Goal: Navigation & Orientation: Understand site structure

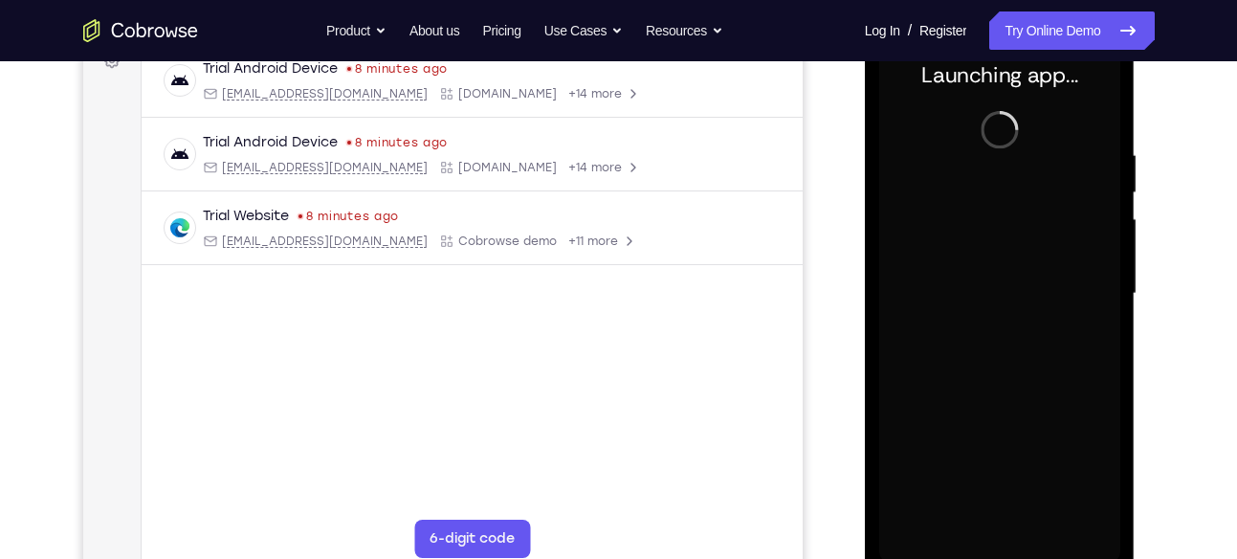
scroll to position [308, 0]
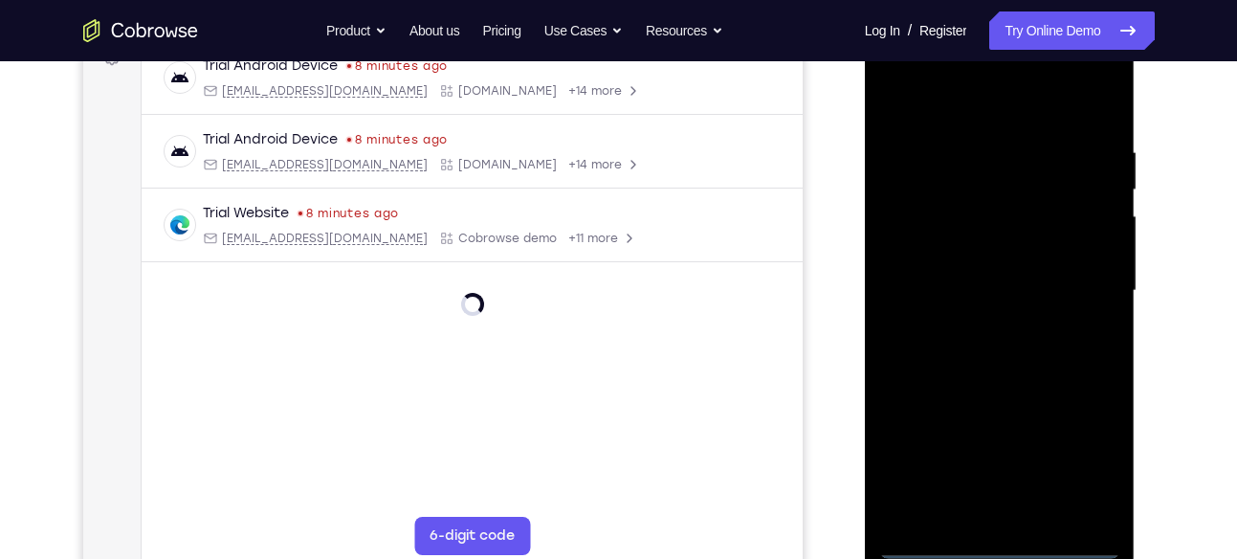
click at [1003, 541] on div at bounding box center [999, 291] width 241 height 536
click at [1095, 453] on div at bounding box center [999, 291] width 241 height 536
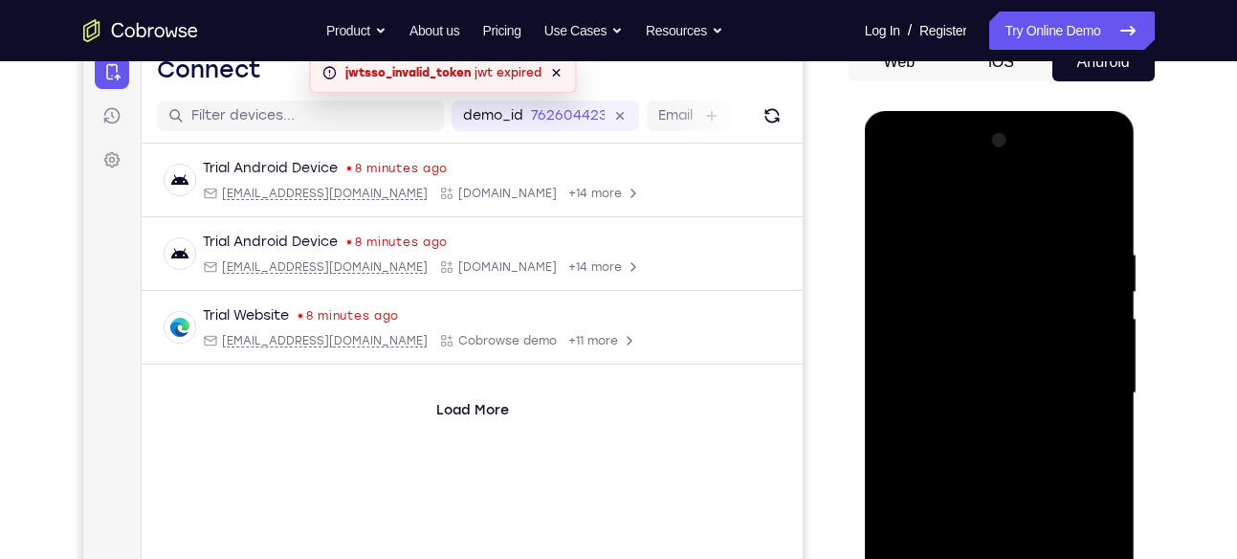
scroll to position [205, 0]
click at [903, 212] on div at bounding box center [999, 394] width 241 height 536
click at [1082, 398] on div at bounding box center [999, 394] width 241 height 536
click at [983, 427] on div at bounding box center [999, 394] width 241 height 536
click at [1013, 364] on div at bounding box center [999, 394] width 241 height 536
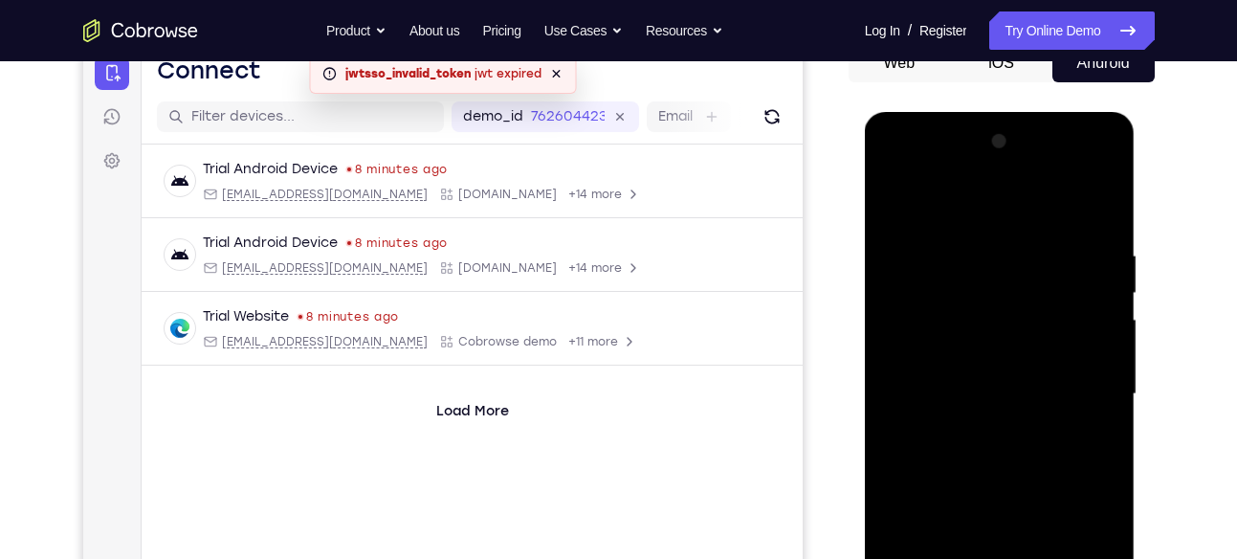
click at [966, 394] on div at bounding box center [999, 394] width 241 height 536
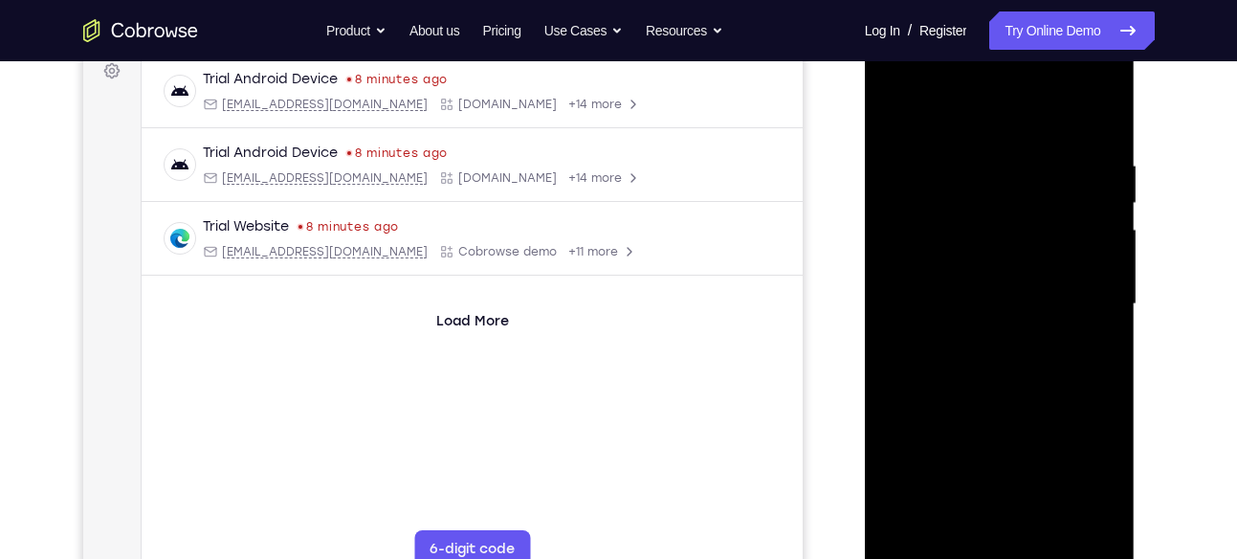
scroll to position [298, 0]
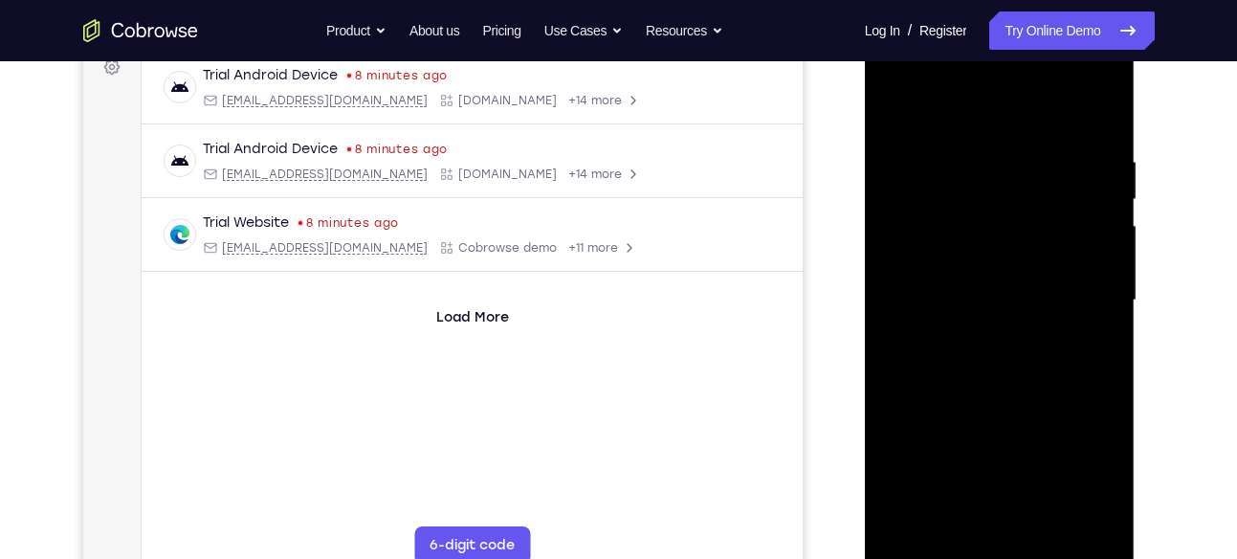
click at [954, 364] on div at bounding box center [999, 301] width 241 height 536
click at [1015, 205] on div at bounding box center [999, 301] width 241 height 536
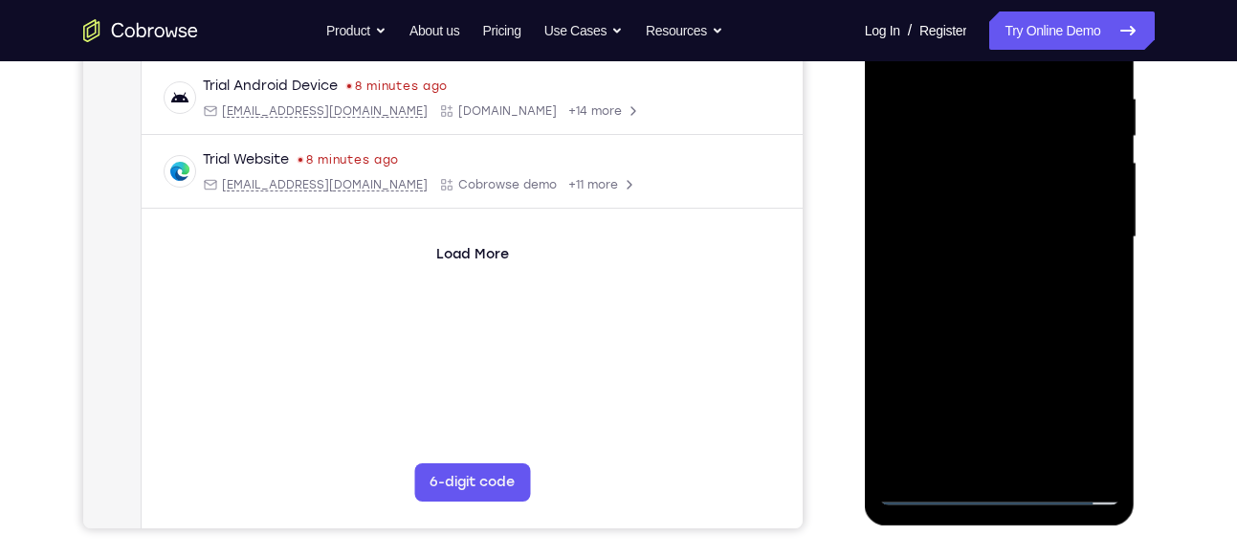
click at [1048, 322] on div at bounding box center [999, 237] width 241 height 536
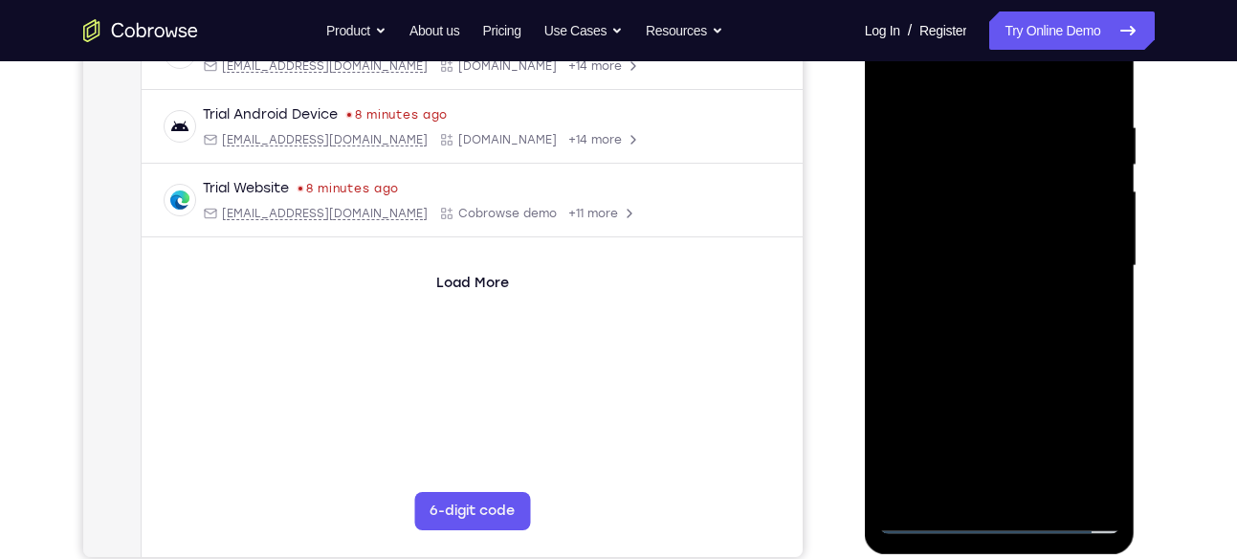
scroll to position [332, 0]
click at [975, 122] on div at bounding box center [999, 267] width 241 height 536
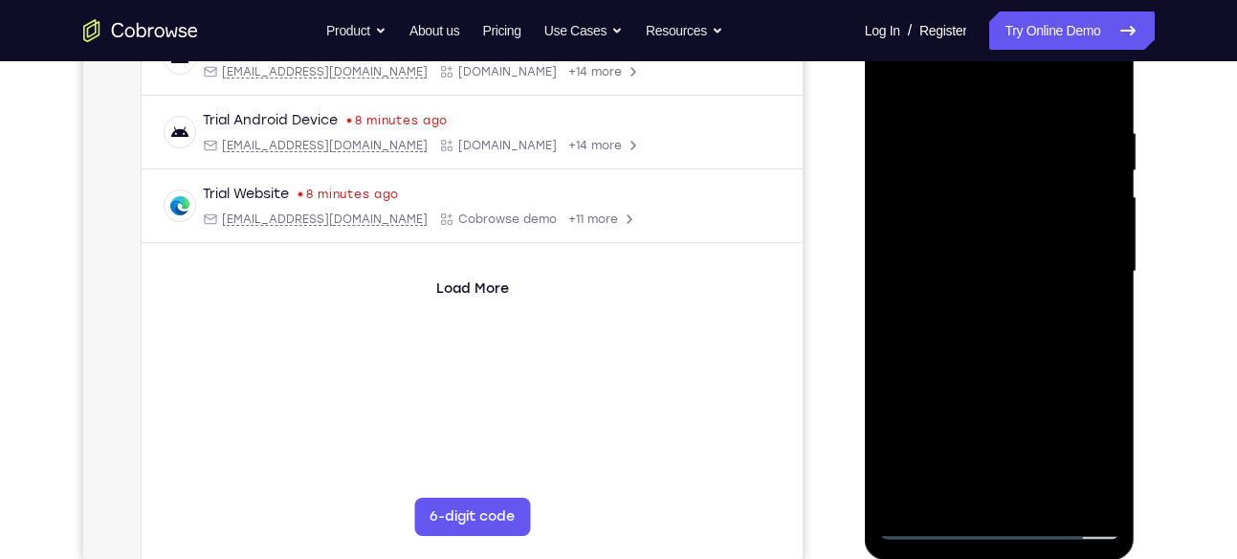
click at [900, 175] on div at bounding box center [999, 272] width 241 height 536
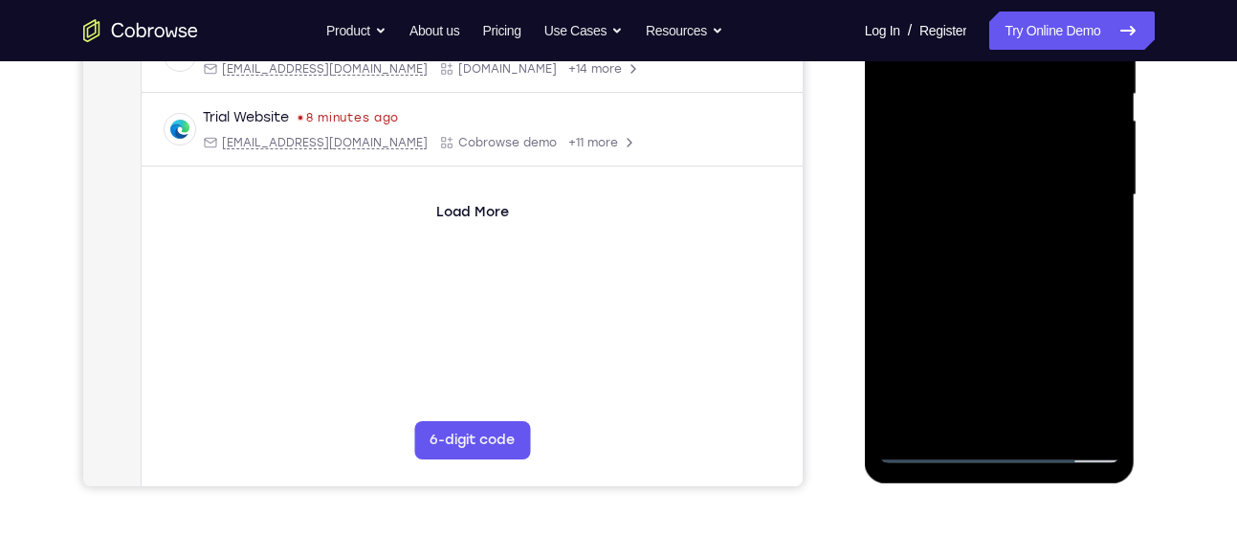
scroll to position [294, 0]
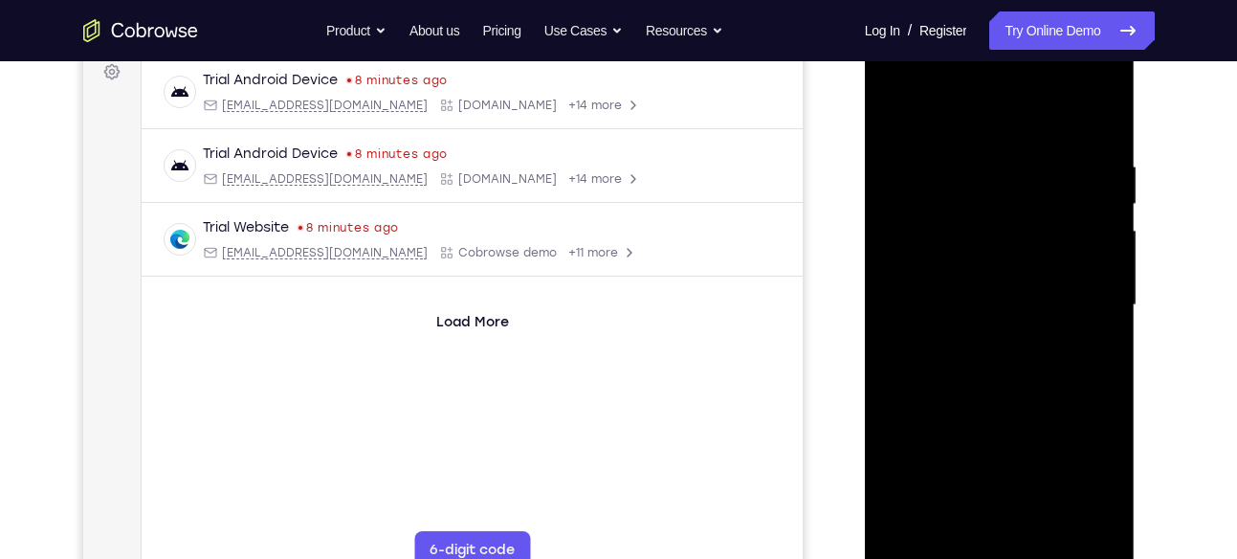
click at [887, 265] on div at bounding box center [999, 305] width 241 height 536
drag, startPoint x: 1062, startPoint y: 300, endPoint x: 880, endPoint y: 300, distance: 181.8
click at [880, 300] on div at bounding box center [999, 305] width 241 height 536
drag, startPoint x: 1053, startPoint y: 253, endPoint x: 904, endPoint y: 250, distance: 149.3
click at [904, 250] on div at bounding box center [999, 305] width 241 height 536
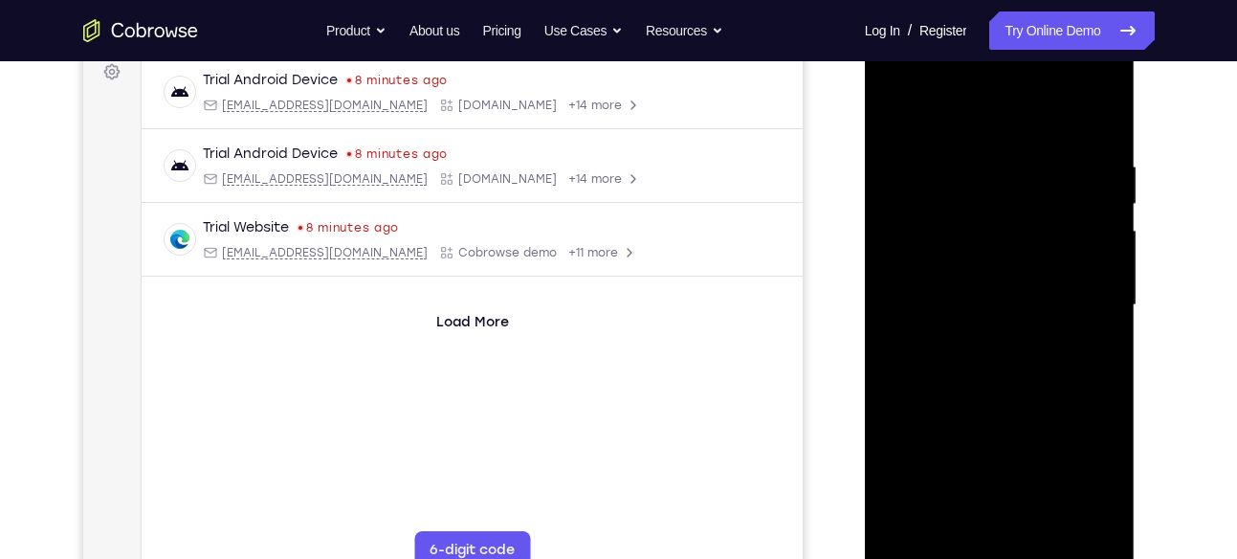
drag, startPoint x: 1092, startPoint y: 251, endPoint x: 918, endPoint y: 255, distance: 173.2
click at [918, 255] on div at bounding box center [999, 305] width 241 height 536
click at [1093, 226] on div at bounding box center [999, 305] width 241 height 536
click at [1100, 210] on div at bounding box center [999, 305] width 241 height 536
drag, startPoint x: 1093, startPoint y: 256, endPoint x: 900, endPoint y: 261, distance: 193.3
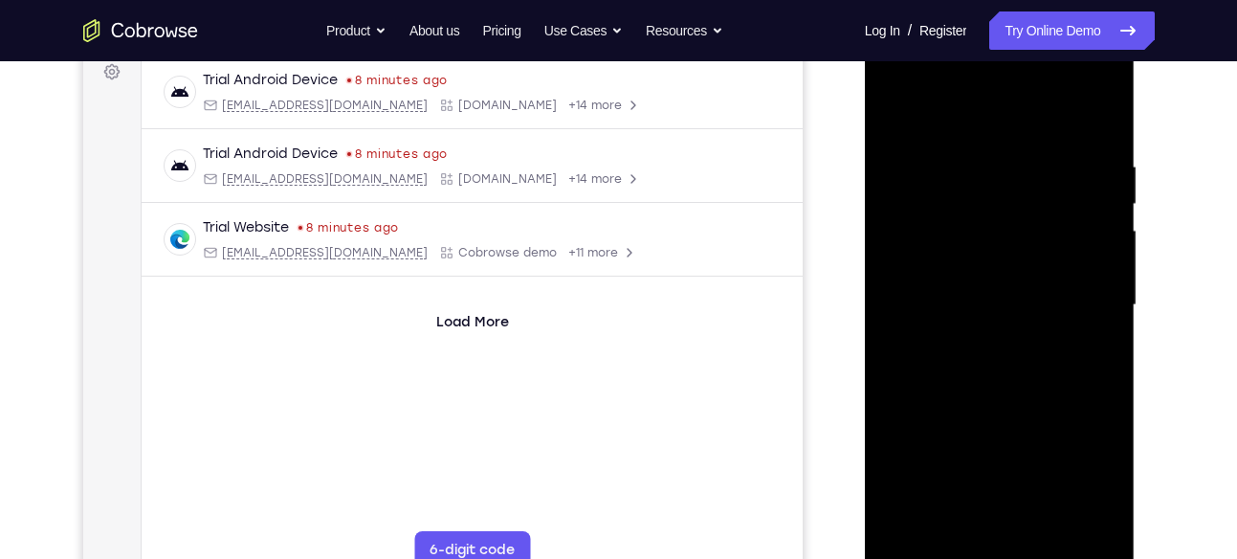
click at [900, 261] on div at bounding box center [999, 305] width 241 height 536
click at [1091, 230] on div at bounding box center [999, 305] width 241 height 536
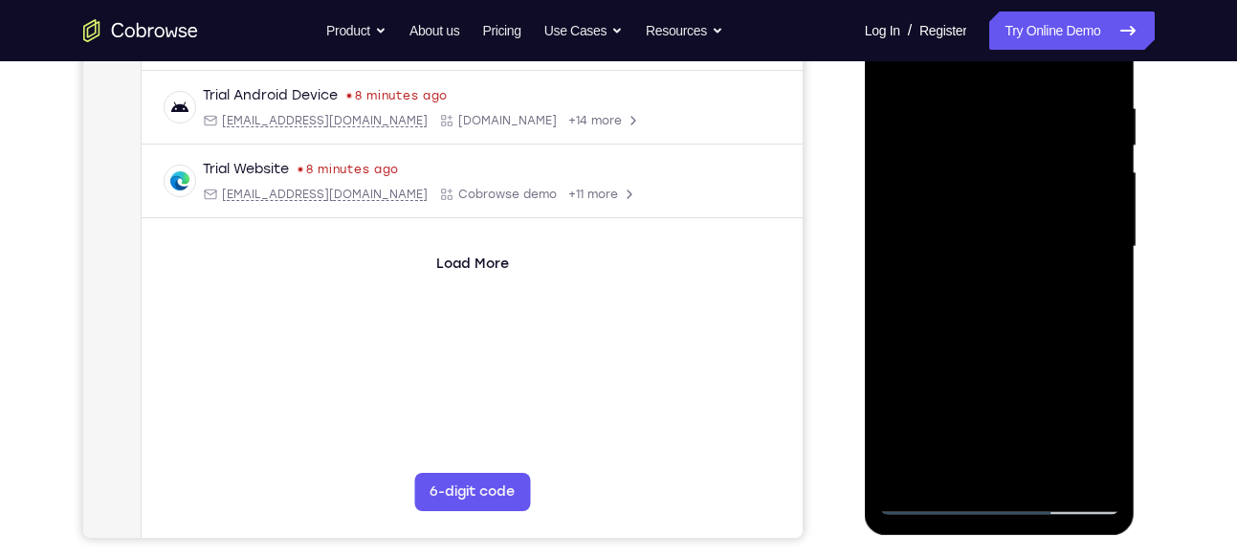
scroll to position [401, 0]
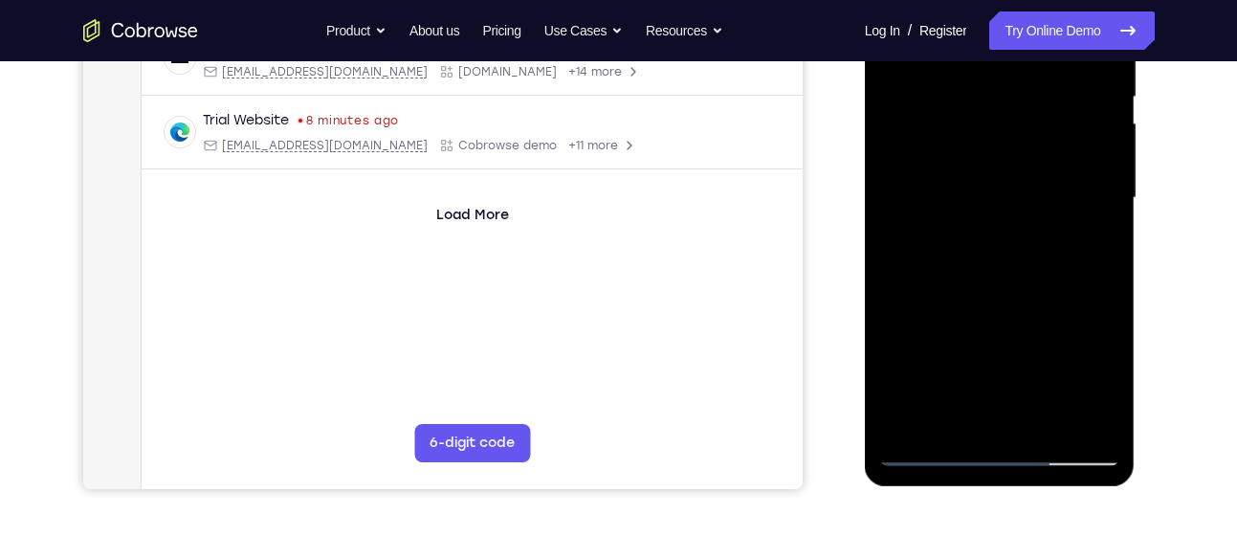
click at [1091, 230] on div at bounding box center [999, 198] width 241 height 536
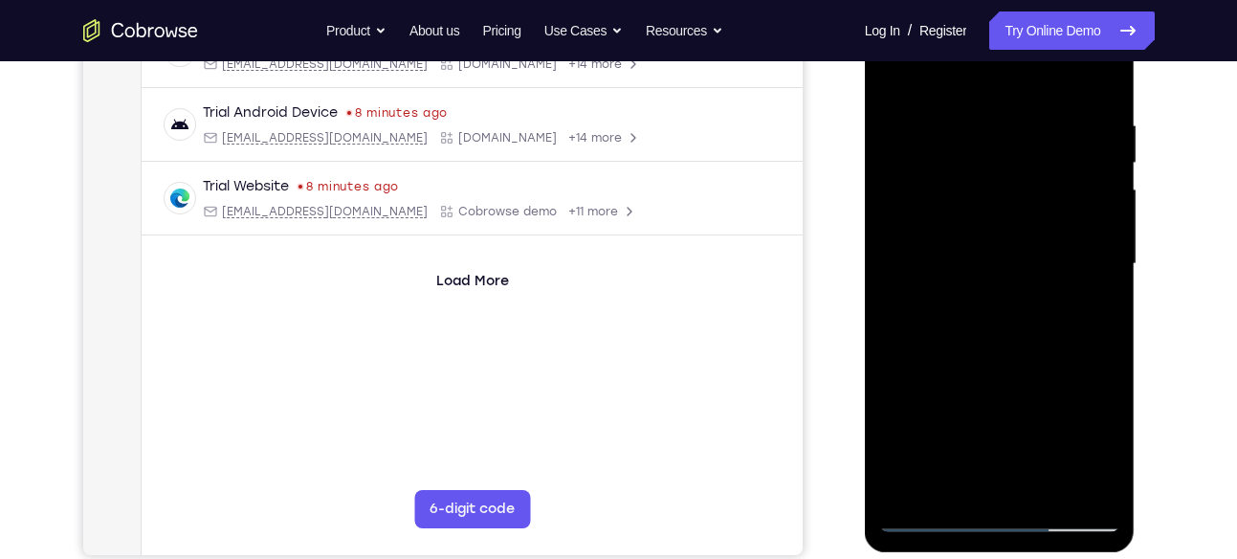
scroll to position [333, 0]
click at [1091, 230] on div at bounding box center [999, 266] width 241 height 536
click at [1097, 200] on div at bounding box center [999, 266] width 241 height 536
click at [1093, 191] on div at bounding box center [999, 266] width 241 height 536
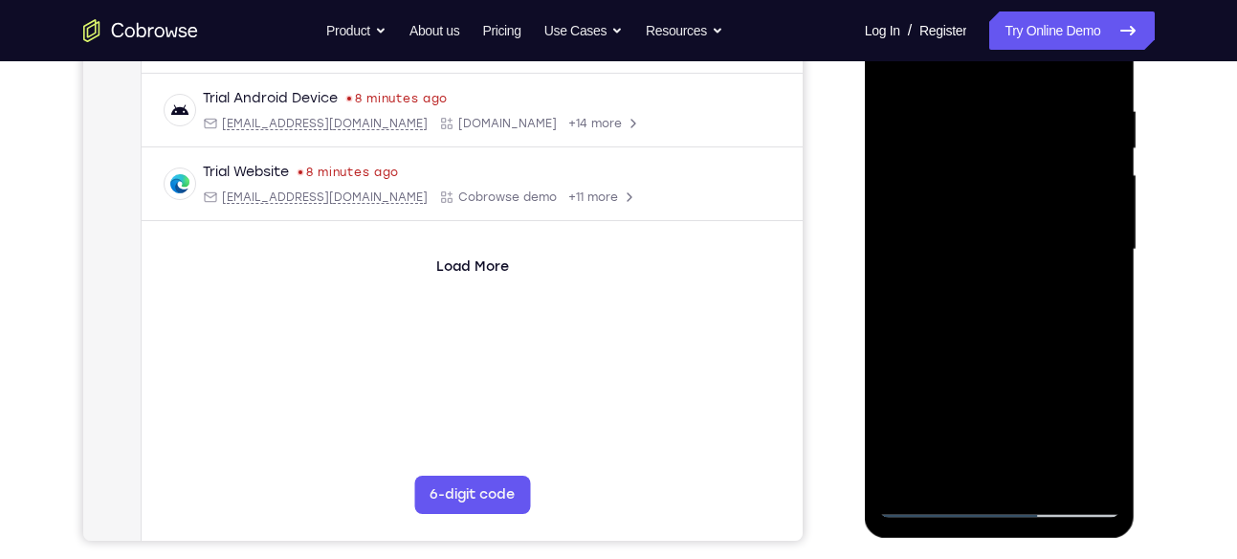
scroll to position [350, 0]
click at [1100, 193] on div at bounding box center [999, 249] width 241 height 536
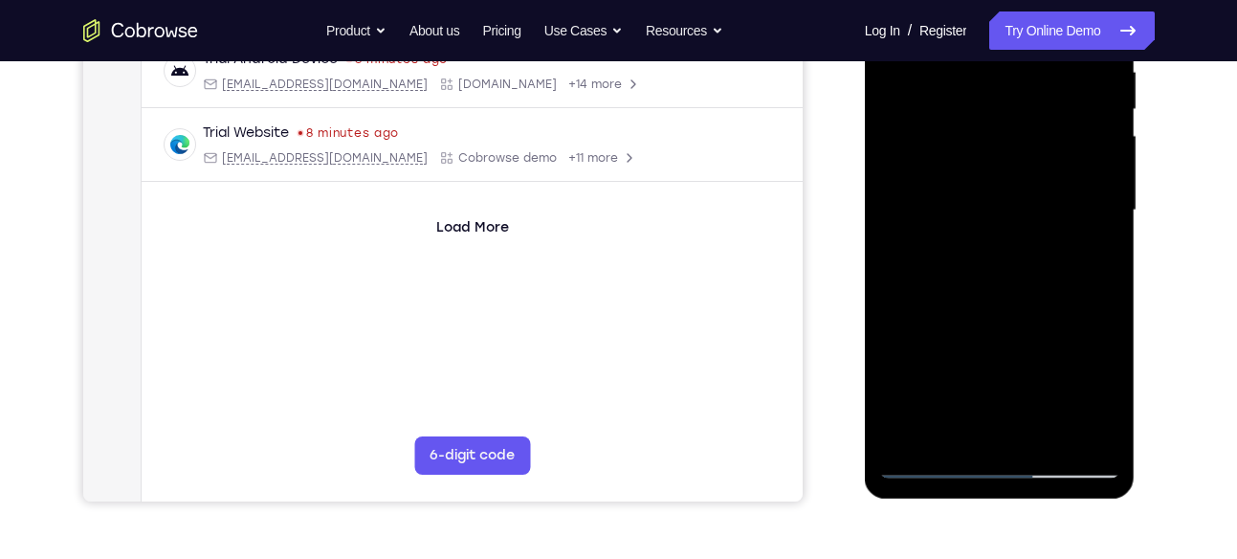
scroll to position [398, 0]
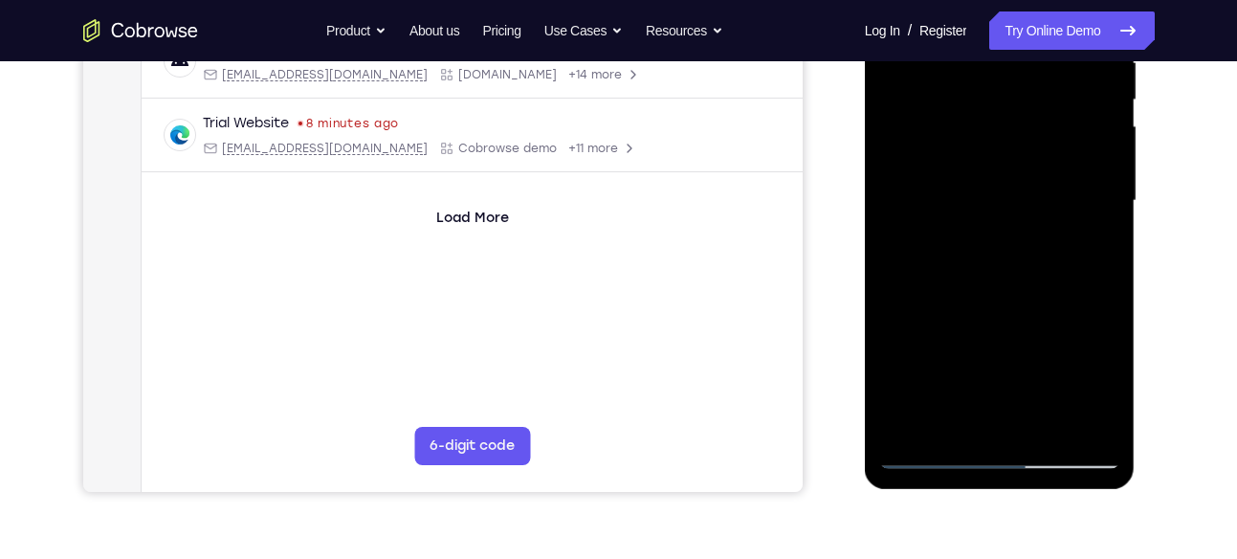
click at [1088, 215] on div at bounding box center [999, 201] width 241 height 536
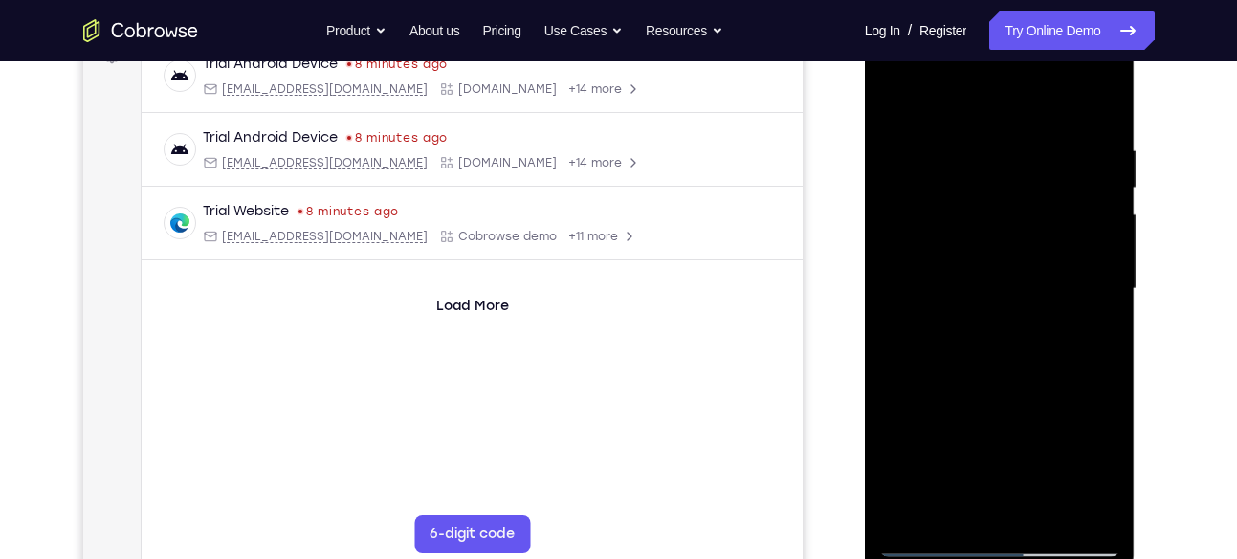
scroll to position [311, 0]
click at [1088, 216] on div at bounding box center [999, 288] width 241 height 536
click at [1103, 103] on div at bounding box center [999, 288] width 241 height 536
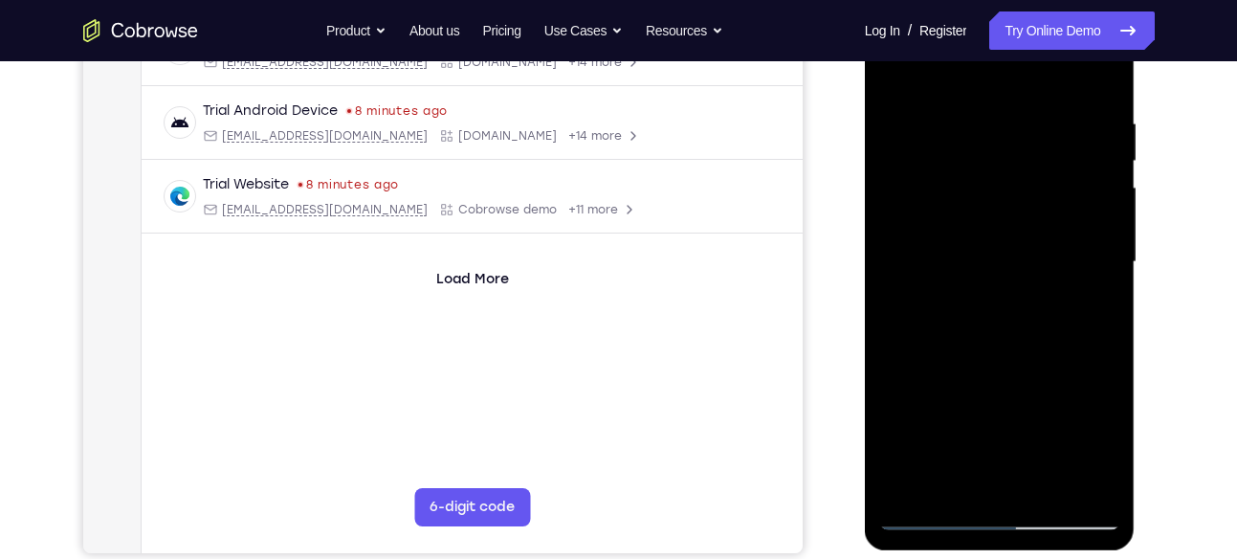
scroll to position [327, 0]
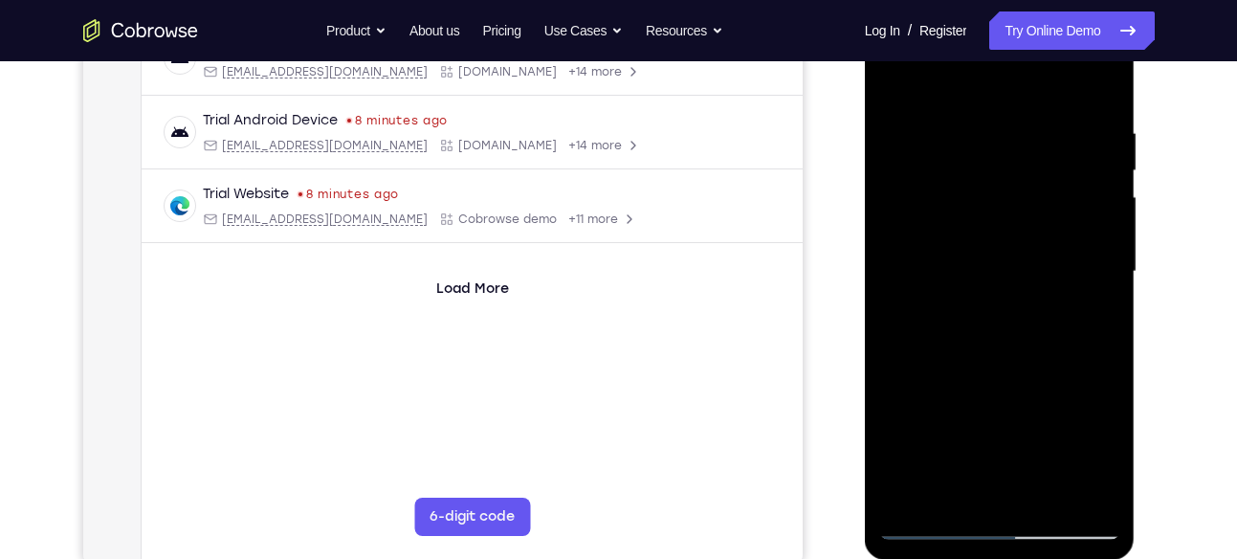
click at [974, 121] on div at bounding box center [999, 272] width 241 height 536
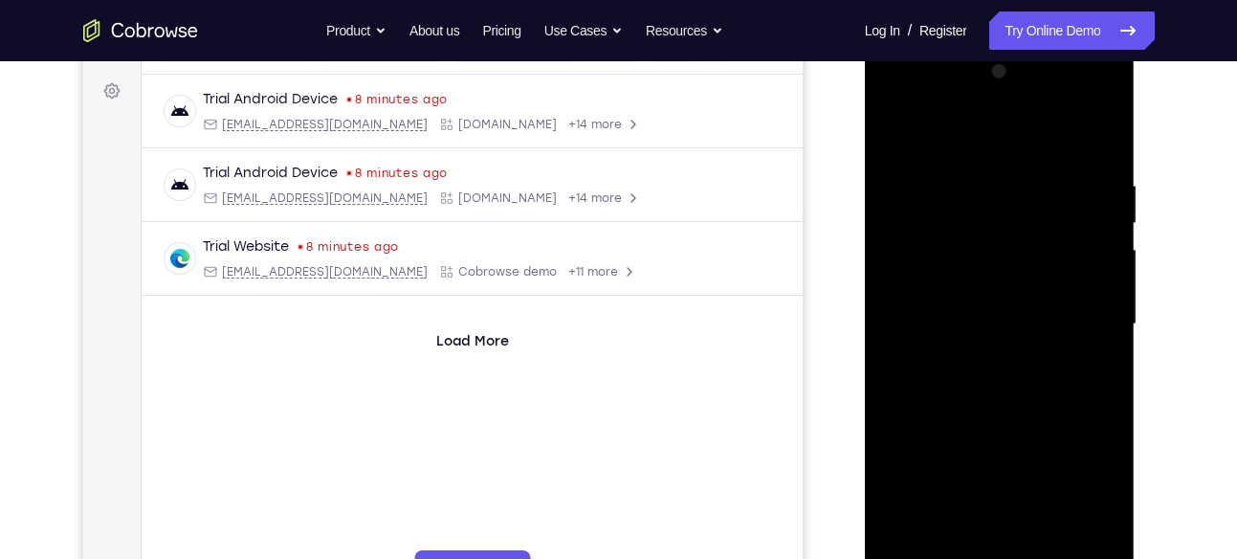
scroll to position [319, 0]
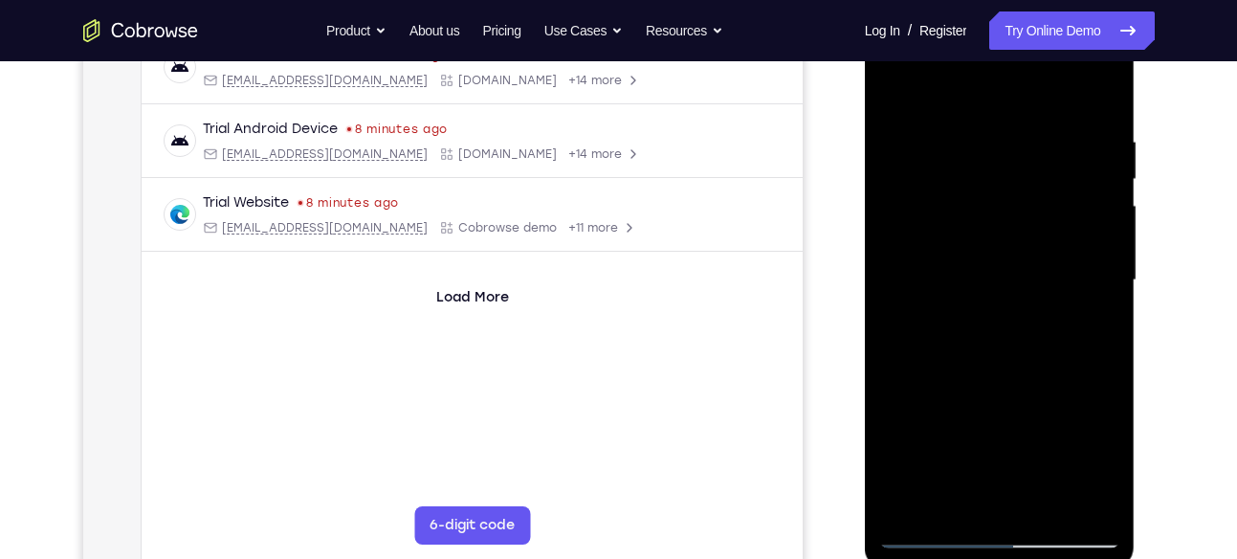
click at [1090, 249] on div at bounding box center [999, 280] width 241 height 536
click at [1103, 100] on div at bounding box center [999, 280] width 241 height 536
drag, startPoint x: 1037, startPoint y: 376, endPoint x: 1024, endPoint y: 147, distance: 229.0
click at [1024, 147] on div at bounding box center [999, 280] width 241 height 536
drag, startPoint x: 1007, startPoint y: 340, endPoint x: 1016, endPoint y: 137, distance: 203.0
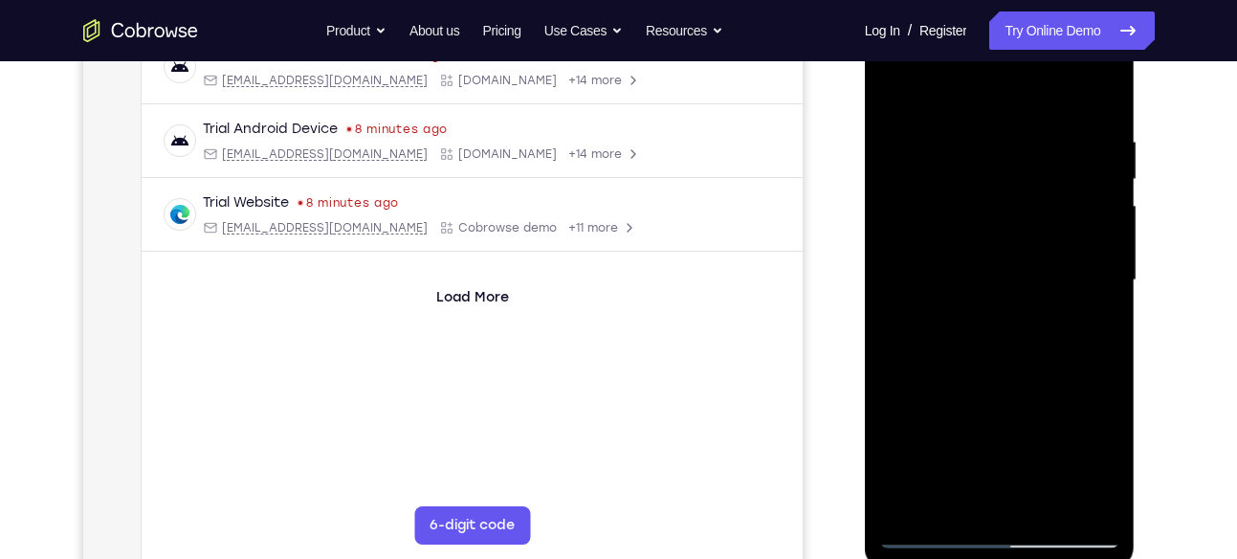
click at [1016, 137] on div at bounding box center [999, 280] width 241 height 536
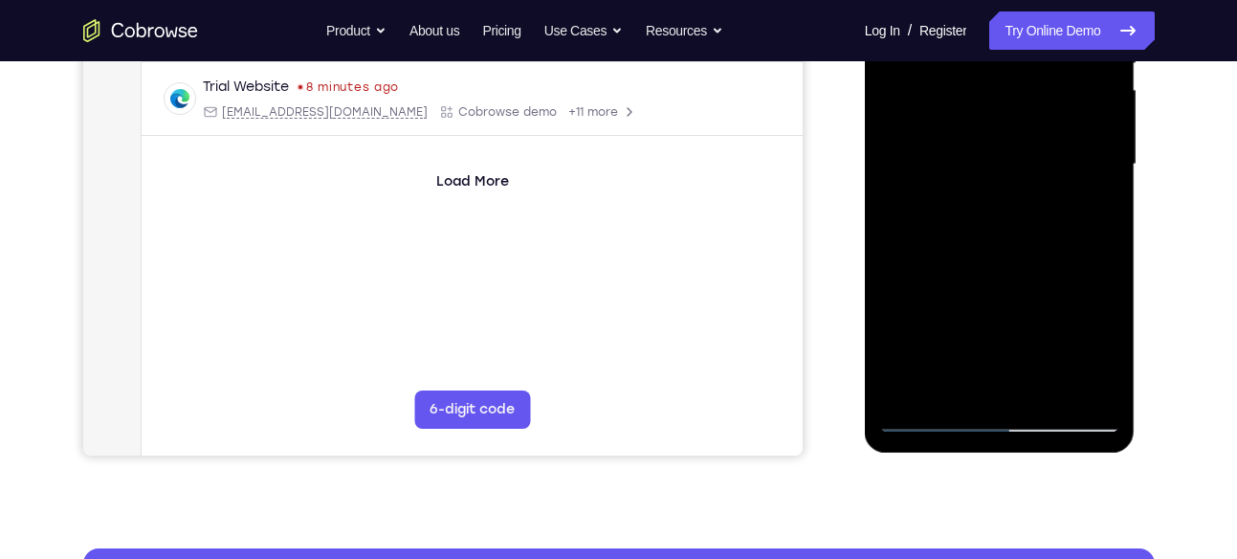
scroll to position [435, 0]
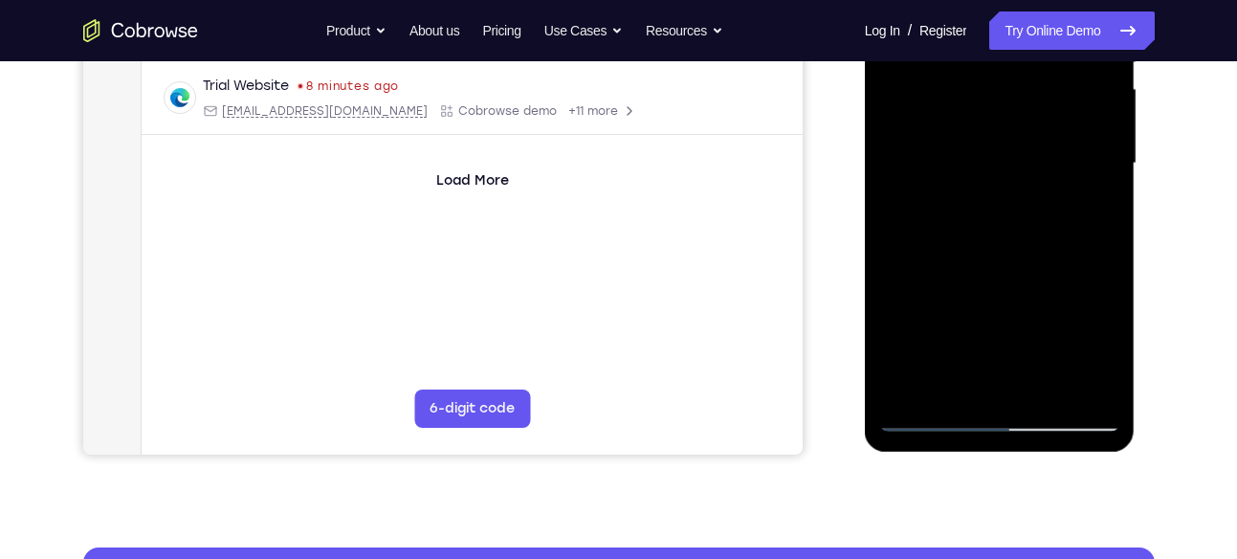
drag, startPoint x: 1023, startPoint y: 335, endPoint x: 1032, endPoint y: 104, distance: 230.8
click at [1032, 104] on div at bounding box center [999, 164] width 241 height 536
drag, startPoint x: 1038, startPoint y: 241, endPoint x: 1043, endPoint y: 65, distance: 176.1
click at [1043, 65] on div at bounding box center [999, 164] width 241 height 536
drag, startPoint x: 1009, startPoint y: 284, endPoint x: 1015, endPoint y: 100, distance: 183.8
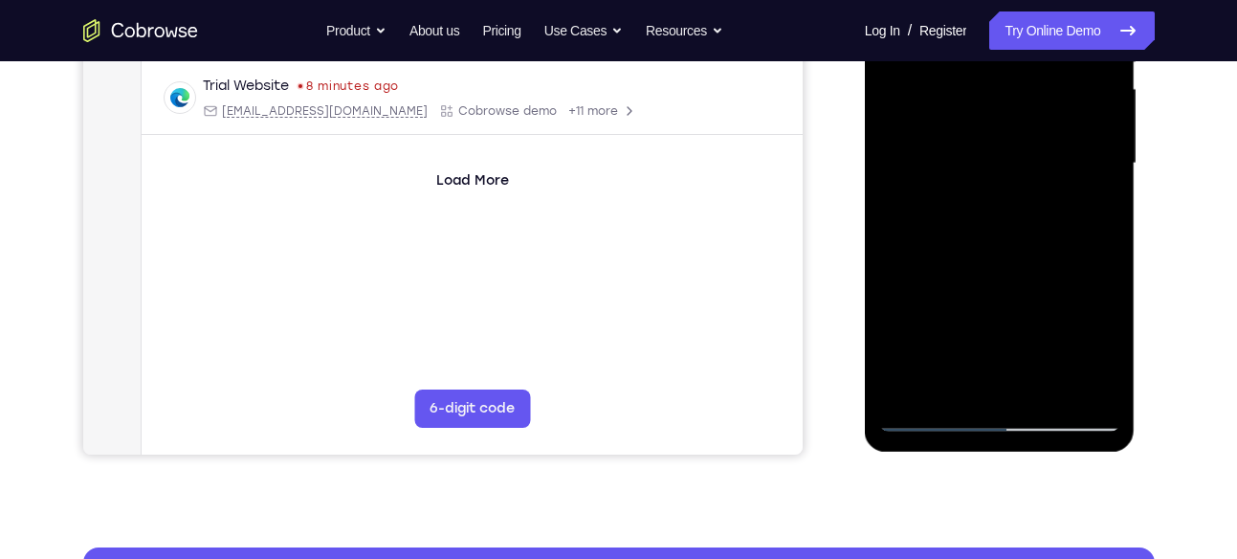
click at [1015, 100] on div at bounding box center [999, 164] width 241 height 536
drag, startPoint x: 1021, startPoint y: 254, endPoint x: 1021, endPoint y: 180, distance: 74.6
click at [1021, 180] on div at bounding box center [999, 164] width 241 height 536
drag, startPoint x: 1009, startPoint y: 291, endPoint x: 1012, endPoint y: 120, distance: 171.3
click at [1012, 120] on div at bounding box center [999, 164] width 241 height 536
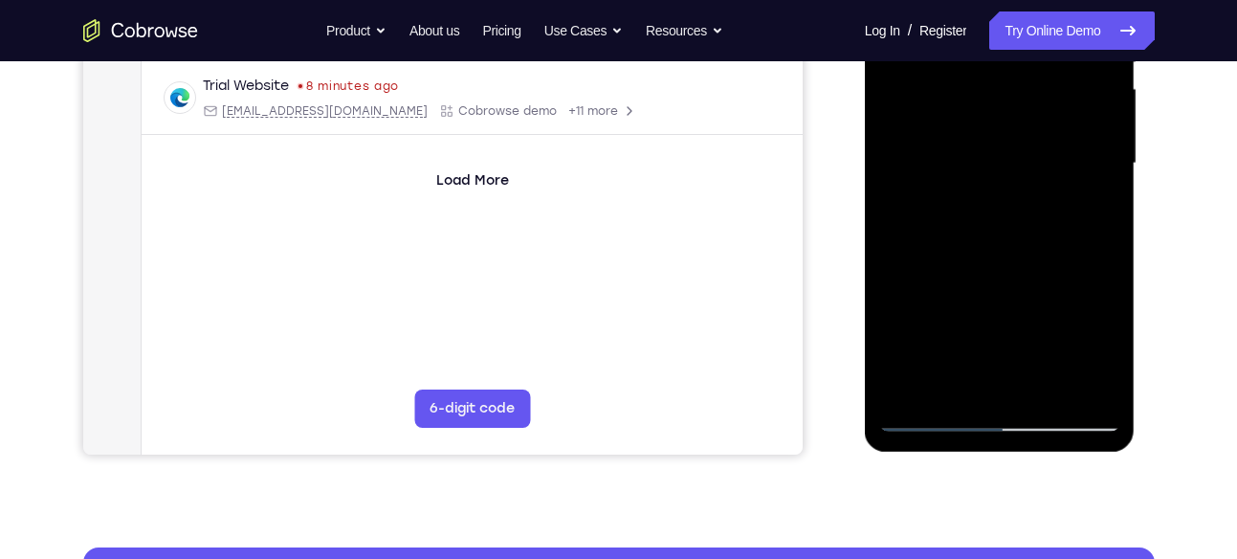
drag, startPoint x: 993, startPoint y: 263, endPoint x: 1000, endPoint y: 219, distance: 44.5
click at [1000, 219] on div at bounding box center [999, 164] width 241 height 536
drag, startPoint x: 987, startPoint y: 276, endPoint x: 1012, endPoint y: 47, distance: 230.9
click at [1012, 47] on div at bounding box center [999, 164] width 241 height 536
drag, startPoint x: 1012, startPoint y: 281, endPoint x: 1026, endPoint y: 95, distance: 187.0
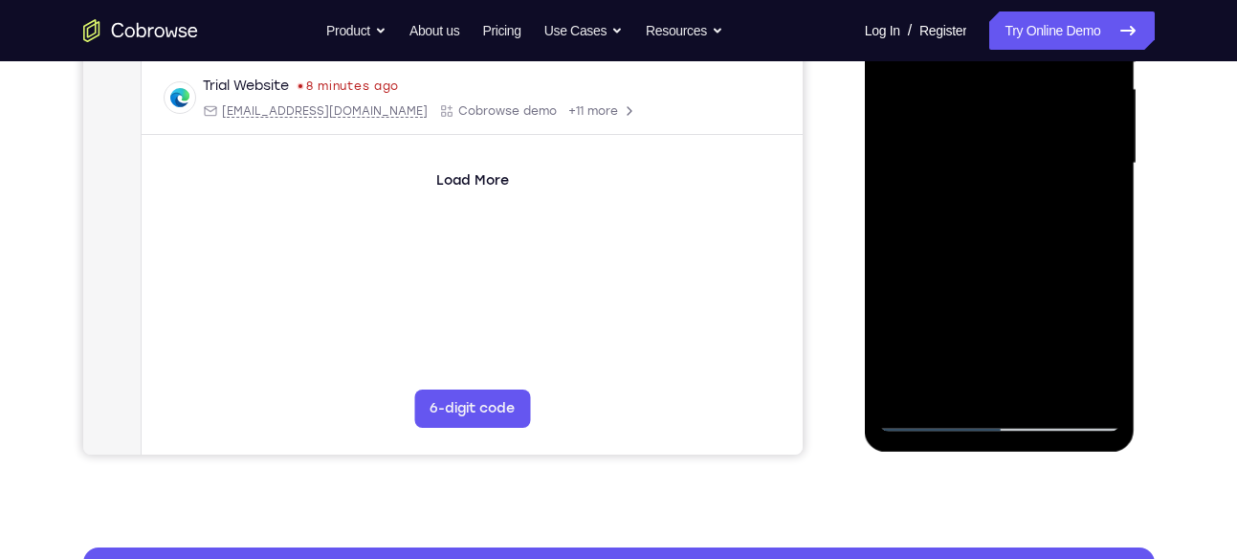
click at [1026, 95] on div at bounding box center [999, 164] width 241 height 536
drag, startPoint x: 1027, startPoint y: 307, endPoint x: 1032, endPoint y: 90, distance: 217.2
click at [1032, 90] on div at bounding box center [999, 164] width 241 height 536
drag, startPoint x: 1023, startPoint y: 288, endPoint x: 1036, endPoint y: 225, distance: 64.5
click at [1036, 225] on div at bounding box center [999, 164] width 241 height 536
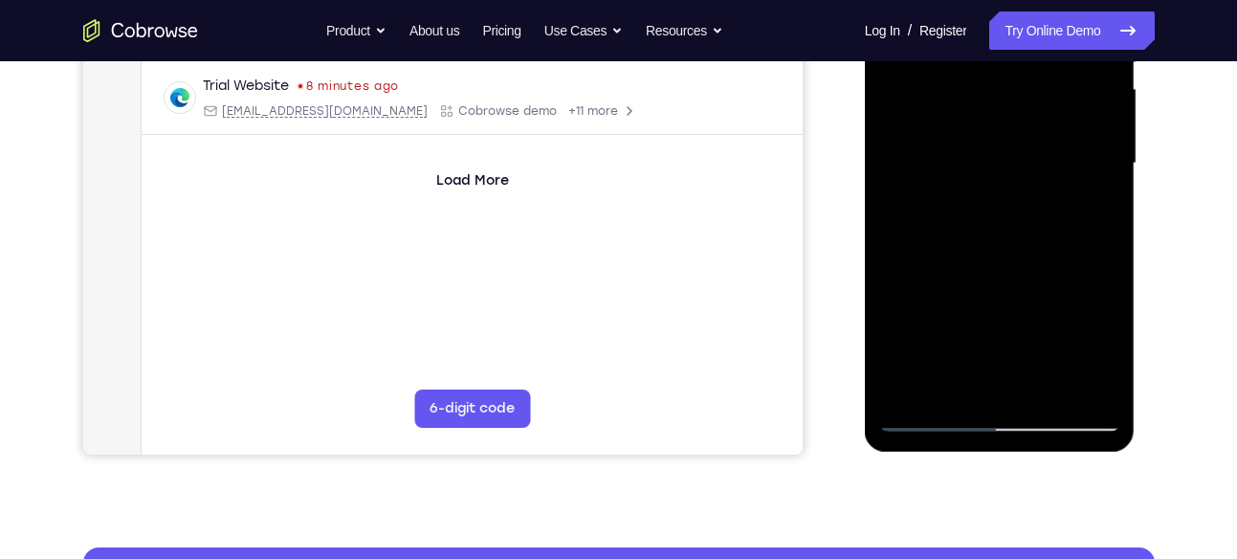
click at [1101, 175] on div at bounding box center [999, 164] width 241 height 536
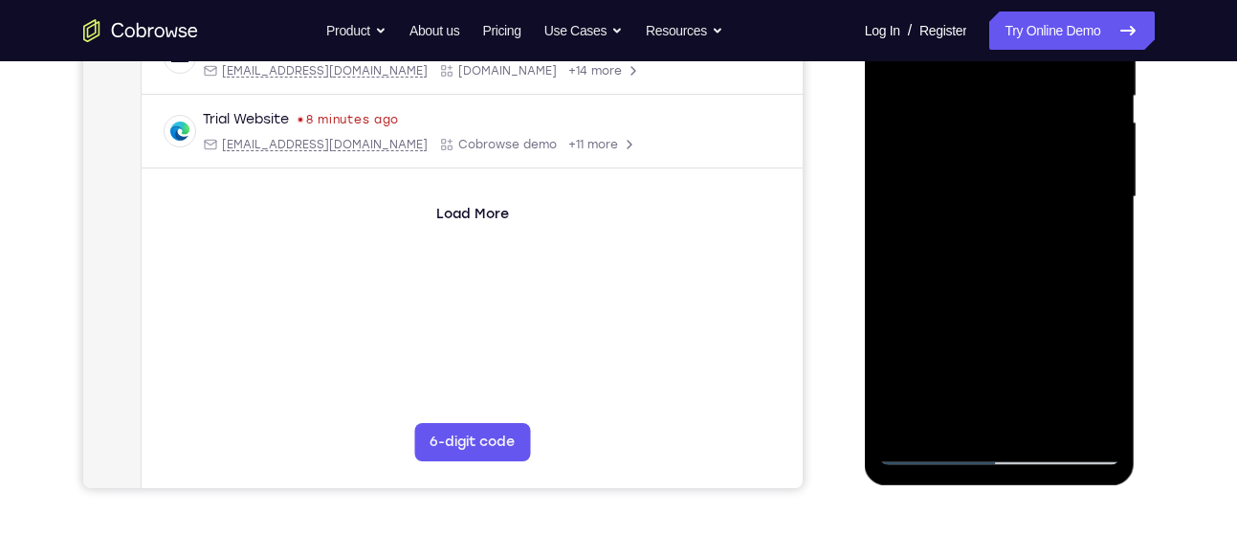
scroll to position [401, 0]
click at [1104, 203] on div at bounding box center [999, 198] width 241 height 536
click at [1104, 207] on div at bounding box center [999, 198] width 241 height 536
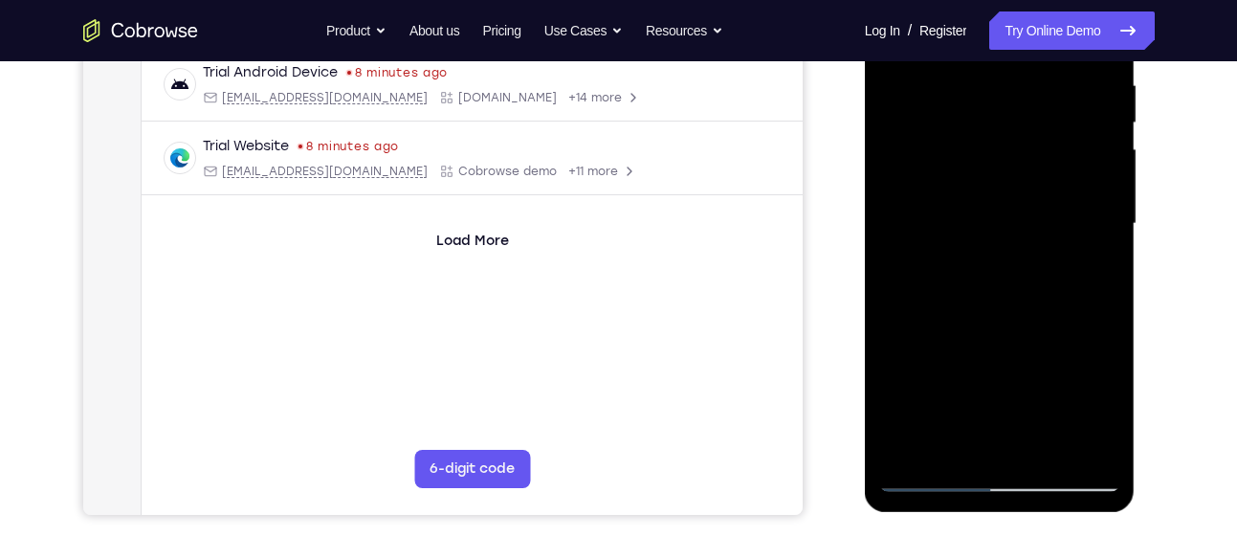
scroll to position [373, 0]
click at [1109, 243] on div at bounding box center [999, 226] width 241 height 536
click at [1107, 243] on div at bounding box center [999, 226] width 241 height 536
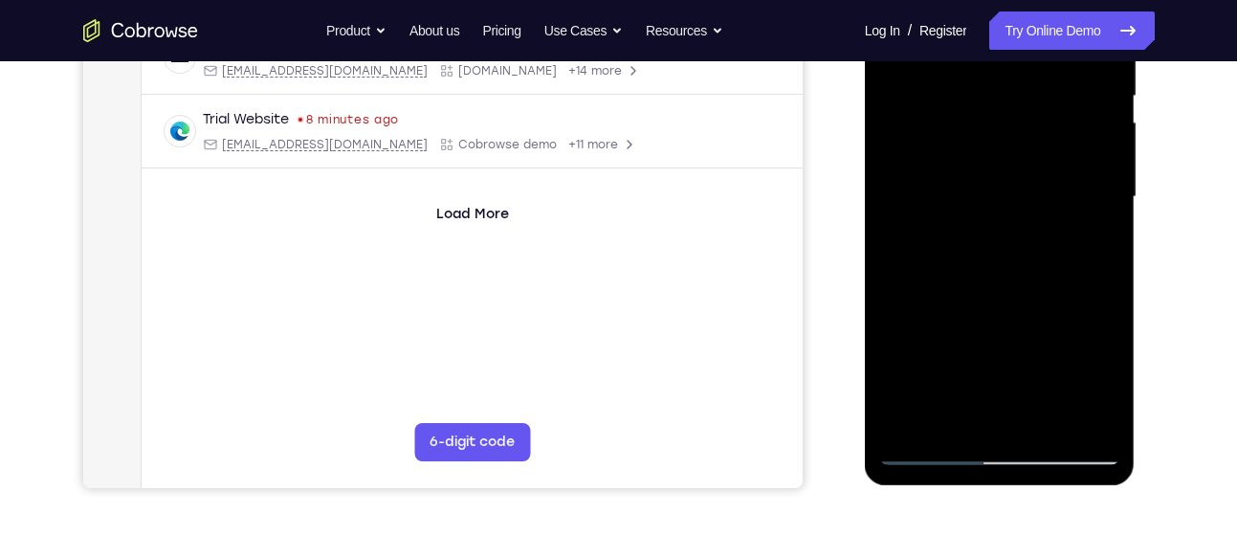
scroll to position [403, 0]
drag, startPoint x: 1049, startPoint y: 296, endPoint x: 1054, endPoint y: 114, distance: 181.9
click at [1054, 114] on div at bounding box center [999, 196] width 241 height 536
drag, startPoint x: 1033, startPoint y: 288, endPoint x: 1044, endPoint y: 142, distance: 146.7
click at [1044, 142] on div at bounding box center [999, 196] width 241 height 536
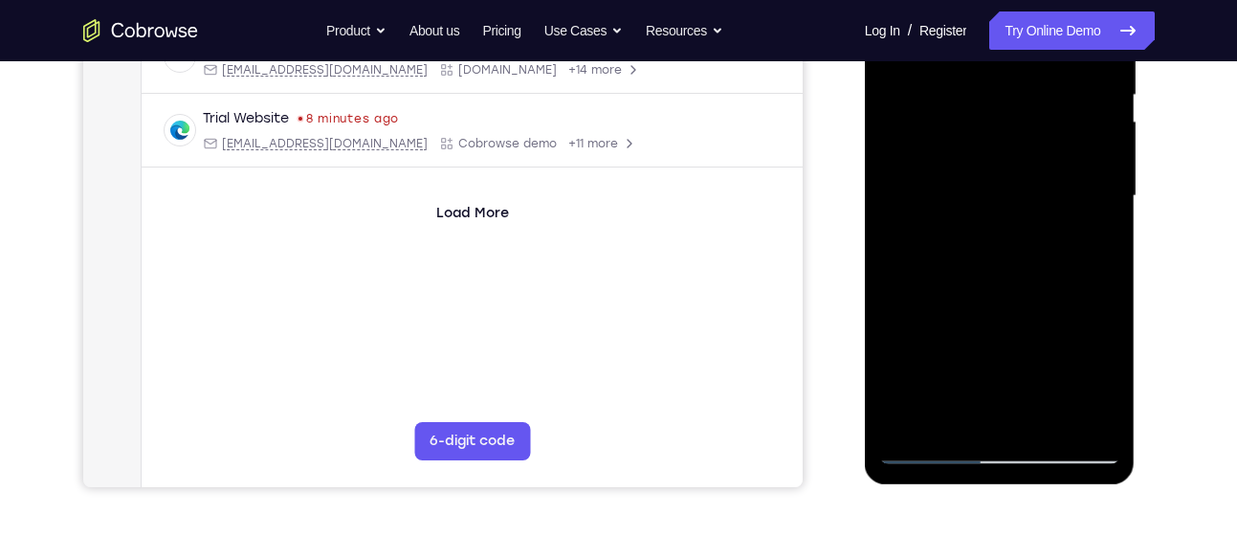
drag, startPoint x: 1041, startPoint y: 272, endPoint x: 1034, endPoint y: 187, distance: 85.4
click at [1034, 187] on div at bounding box center [999, 196] width 241 height 536
drag, startPoint x: 1019, startPoint y: 271, endPoint x: 1028, endPoint y: 123, distance: 147.6
click at [1028, 123] on div at bounding box center [999, 196] width 241 height 536
drag, startPoint x: 1020, startPoint y: 248, endPoint x: 1027, endPoint y: 109, distance: 138.9
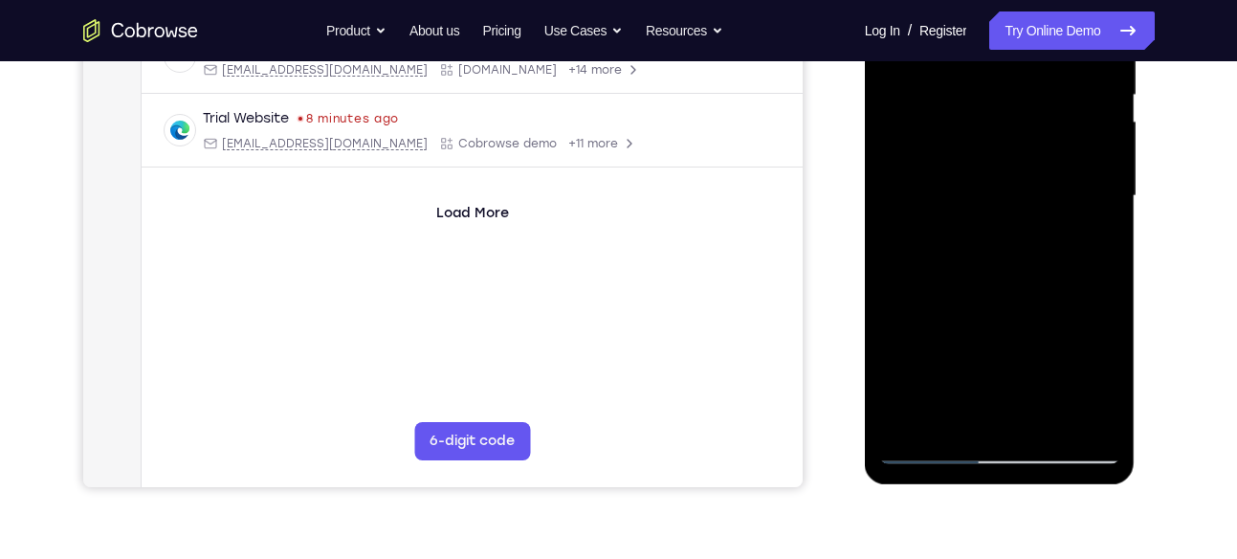
click at [1027, 109] on div at bounding box center [999, 196] width 241 height 536
drag, startPoint x: 1018, startPoint y: 270, endPoint x: 1028, endPoint y: 155, distance: 115.3
click at [1028, 155] on div at bounding box center [999, 196] width 241 height 536
drag, startPoint x: 1023, startPoint y: 290, endPoint x: 979, endPoint y: 368, distance: 89.9
click at [979, 368] on div at bounding box center [999, 196] width 241 height 536
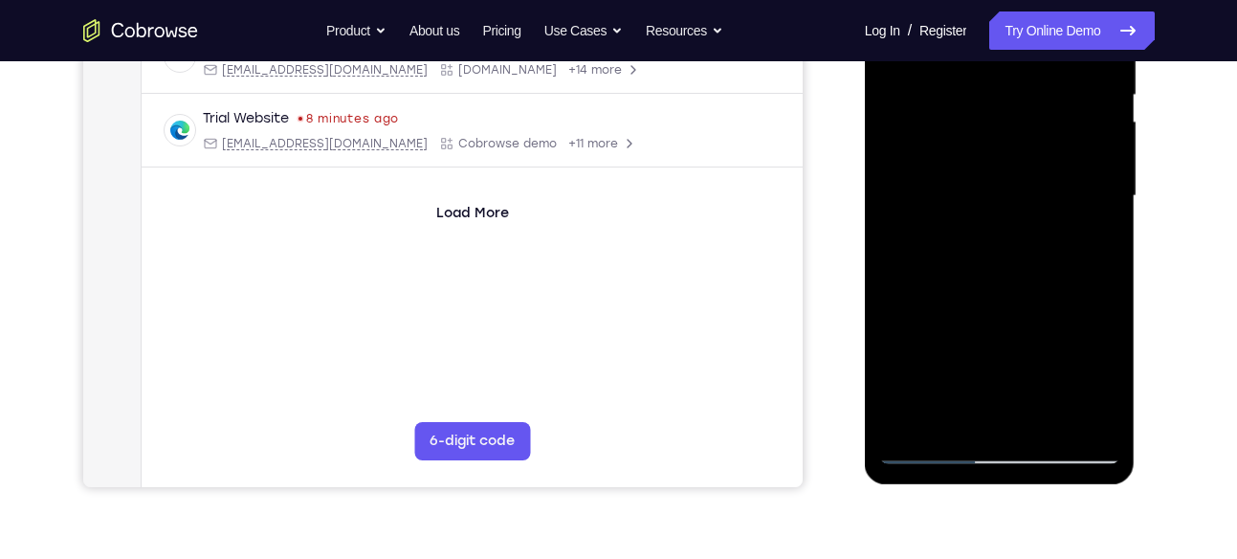
drag, startPoint x: 1055, startPoint y: 187, endPoint x: 1031, endPoint y: 278, distance: 94.9
click at [1031, 278] on div at bounding box center [999, 196] width 241 height 536
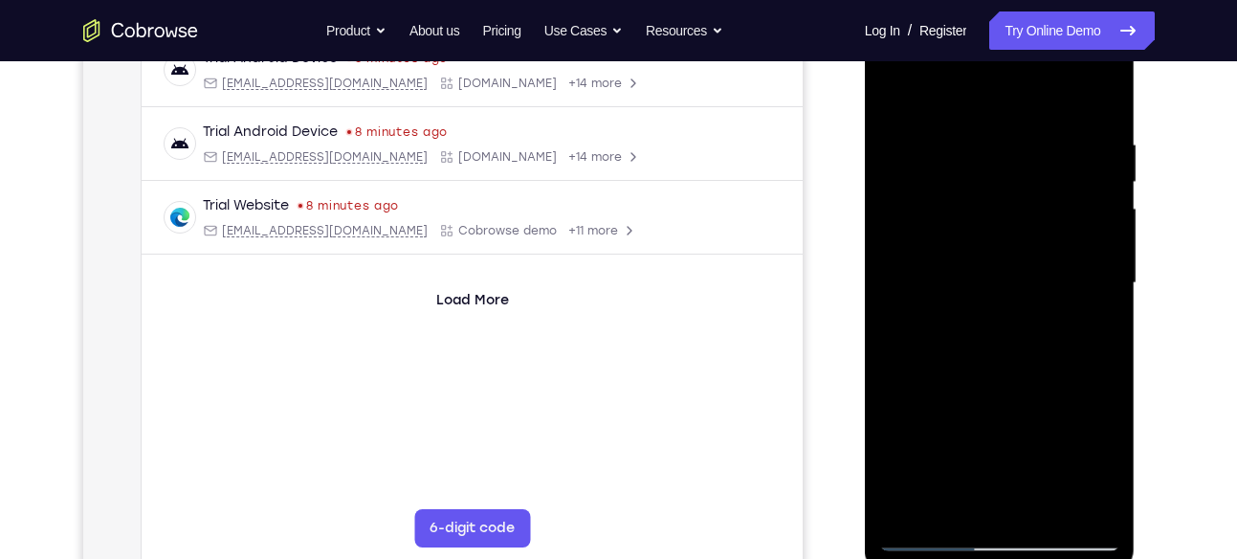
scroll to position [311, 0]
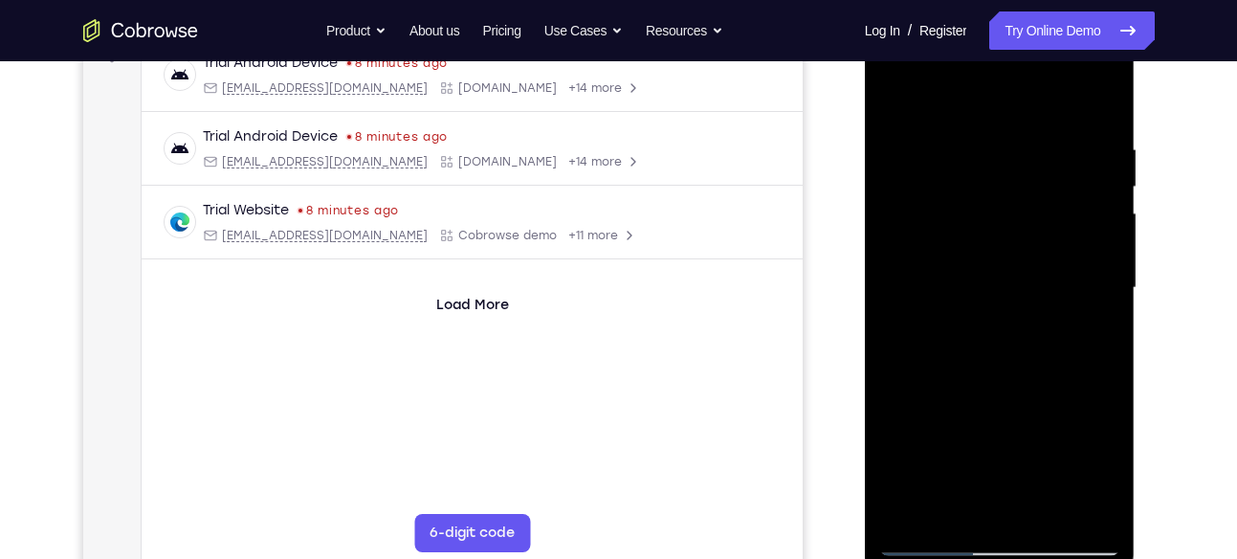
drag, startPoint x: 1059, startPoint y: 224, endPoint x: 1040, endPoint y: 296, distance: 74.3
click at [1040, 296] on div at bounding box center [999, 288] width 241 height 536
click at [1096, 218] on div at bounding box center [999, 288] width 241 height 536
click at [1103, 219] on div at bounding box center [999, 288] width 241 height 536
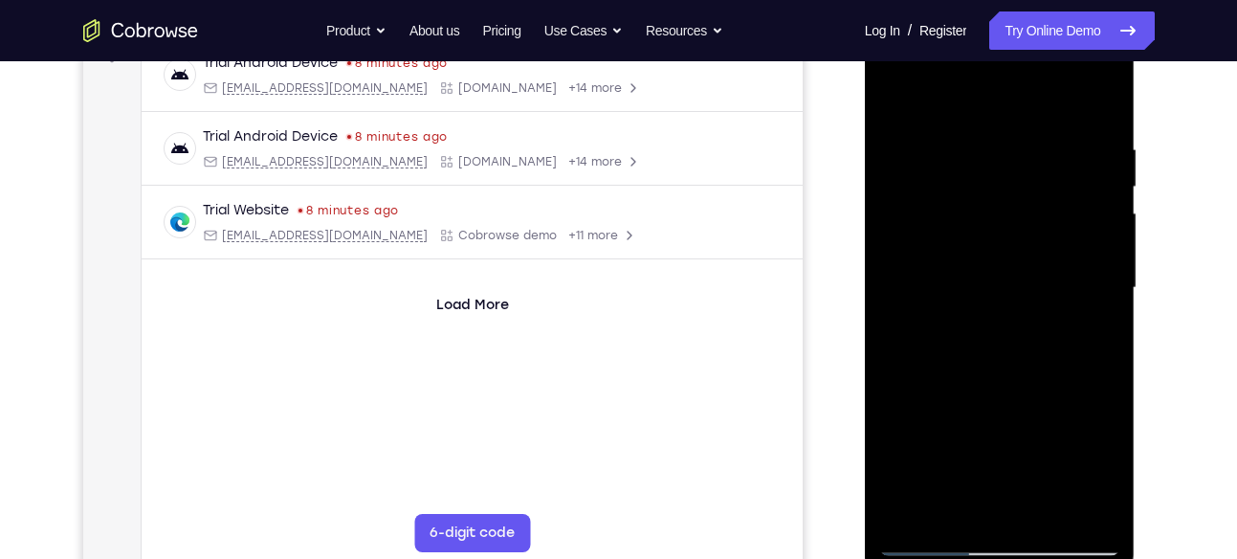
drag, startPoint x: 1011, startPoint y: 306, endPoint x: 1032, endPoint y: 77, distance: 230.6
click at [1032, 77] on div at bounding box center [999, 288] width 241 height 536
drag, startPoint x: 1012, startPoint y: 267, endPoint x: 1022, endPoint y: 109, distance: 158.1
click at [1022, 109] on div at bounding box center [999, 288] width 241 height 536
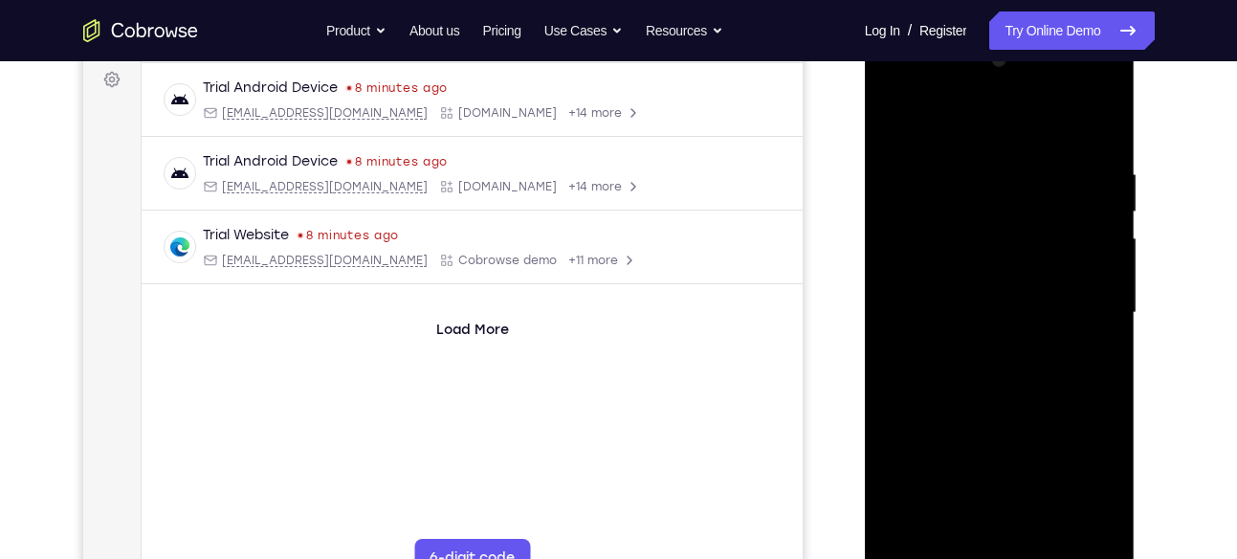
scroll to position [275, 0]
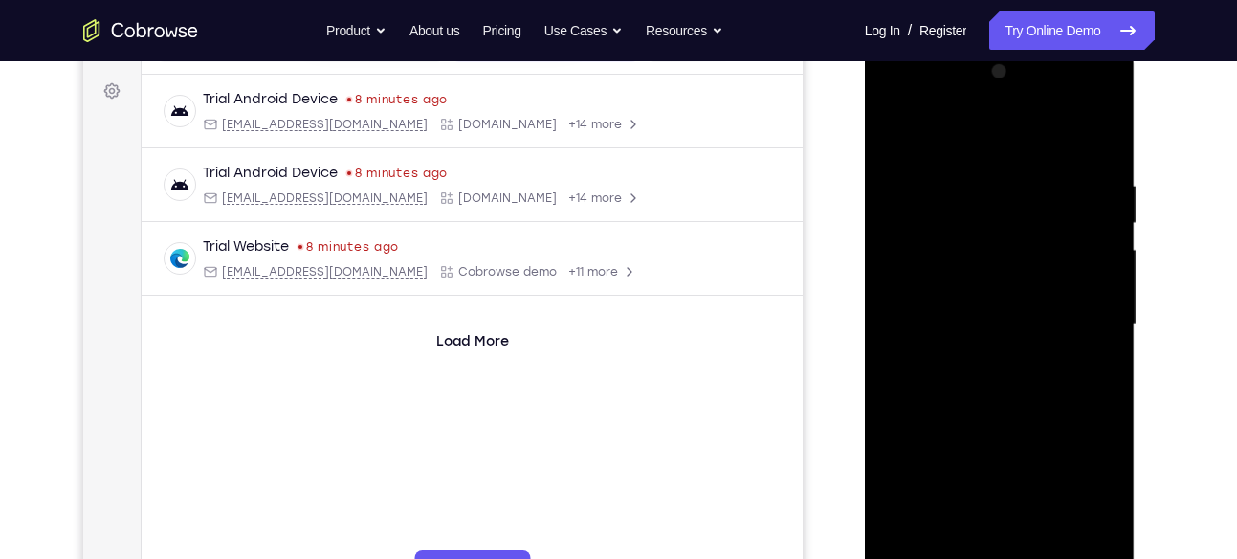
click at [1093, 251] on div at bounding box center [999, 324] width 241 height 536
drag, startPoint x: 1071, startPoint y: 238, endPoint x: 1066, endPoint y: 253, distance: 15.1
click at [1066, 253] on div at bounding box center [999, 324] width 241 height 536
click at [1105, 263] on div at bounding box center [999, 324] width 241 height 536
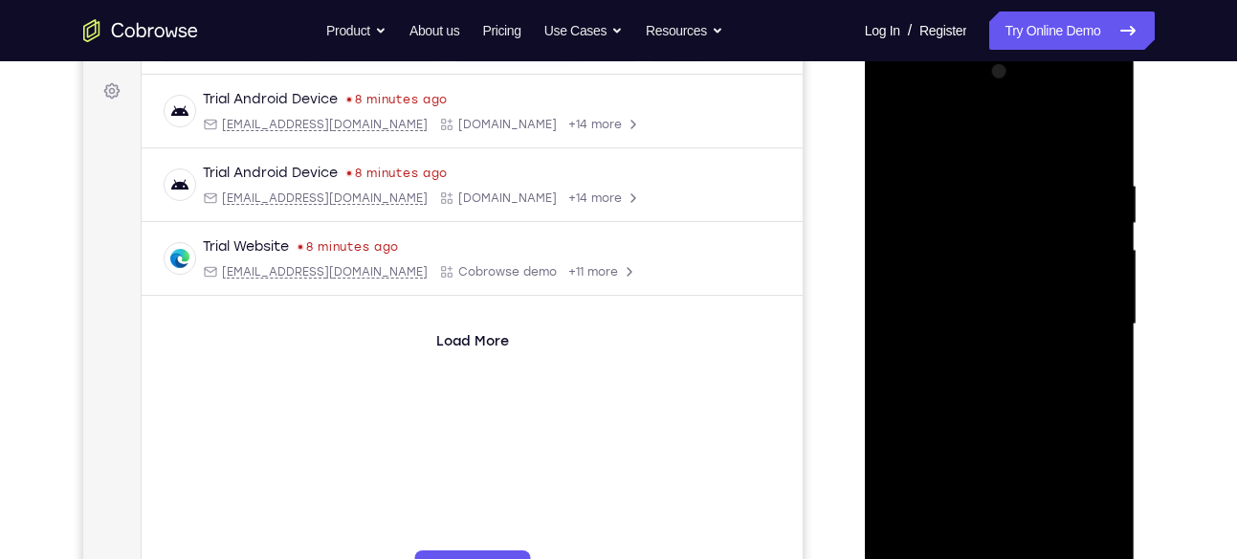
click at [1105, 263] on div at bounding box center [999, 324] width 241 height 536
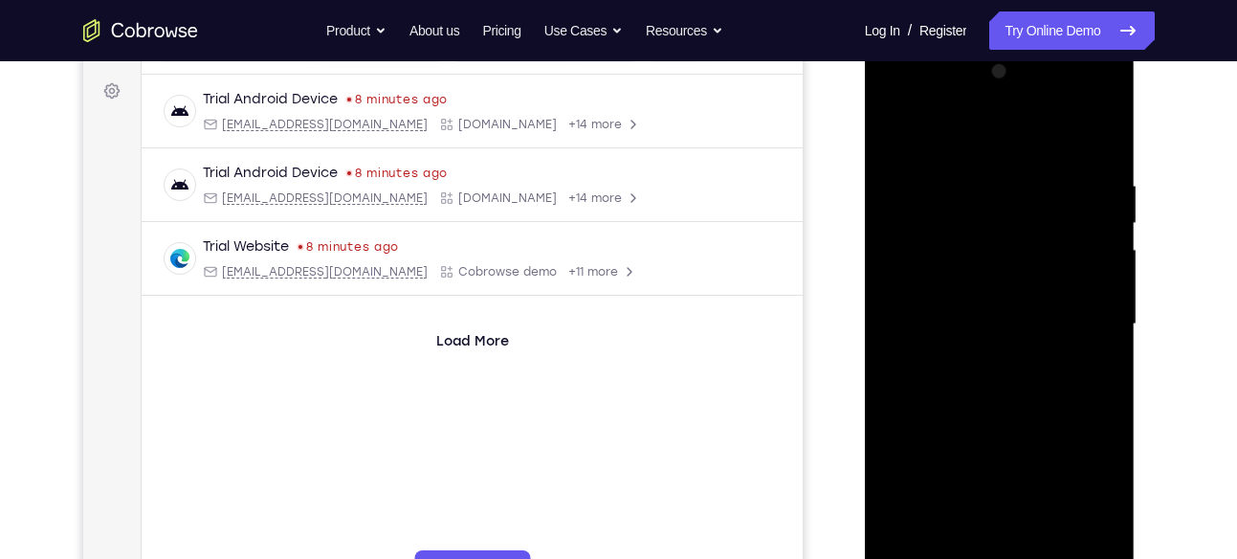
click at [1105, 263] on div at bounding box center [999, 324] width 241 height 536
drag, startPoint x: 1049, startPoint y: 314, endPoint x: 1065, endPoint y: 131, distance: 183.4
click at [1065, 131] on div at bounding box center [999, 324] width 241 height 536
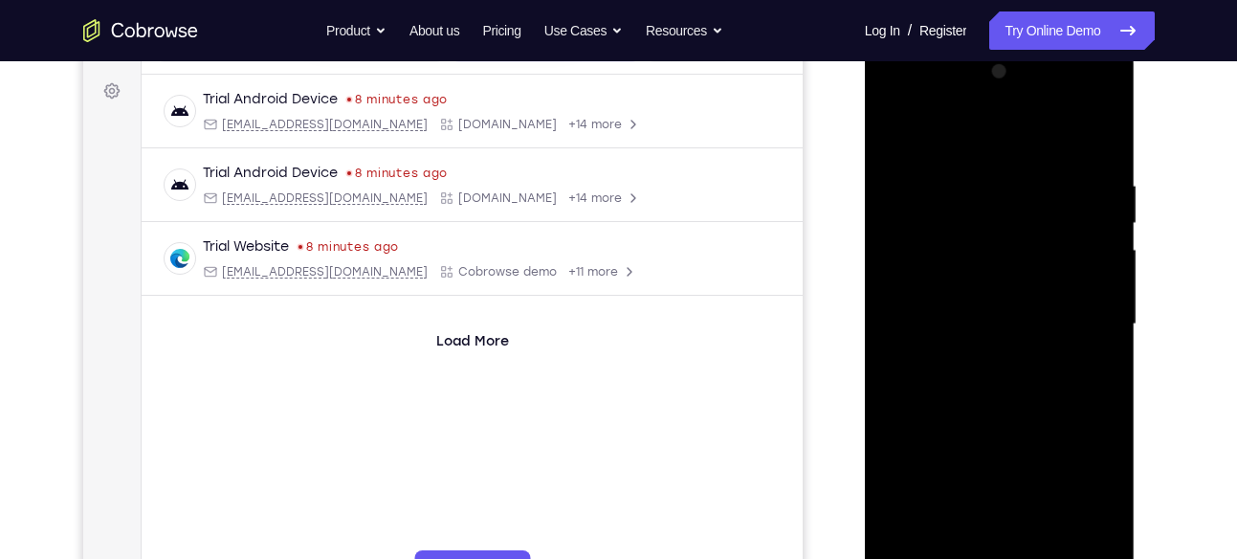
drag, startPoint x: 1027, startPoint y: 298, endPoint x: 1049, endPoint y: 188, distance: 113.1
click at [1049, 188] on div at bounding box center [999, 324] width 241 height 536
drag, startPoint x: 1026, startPoint y: 309, endPoint x: 1036, endPoint y: 196, distance: 113.4
click at [1036, 196] on div at bounding box center [999, 324] width 241 height 536
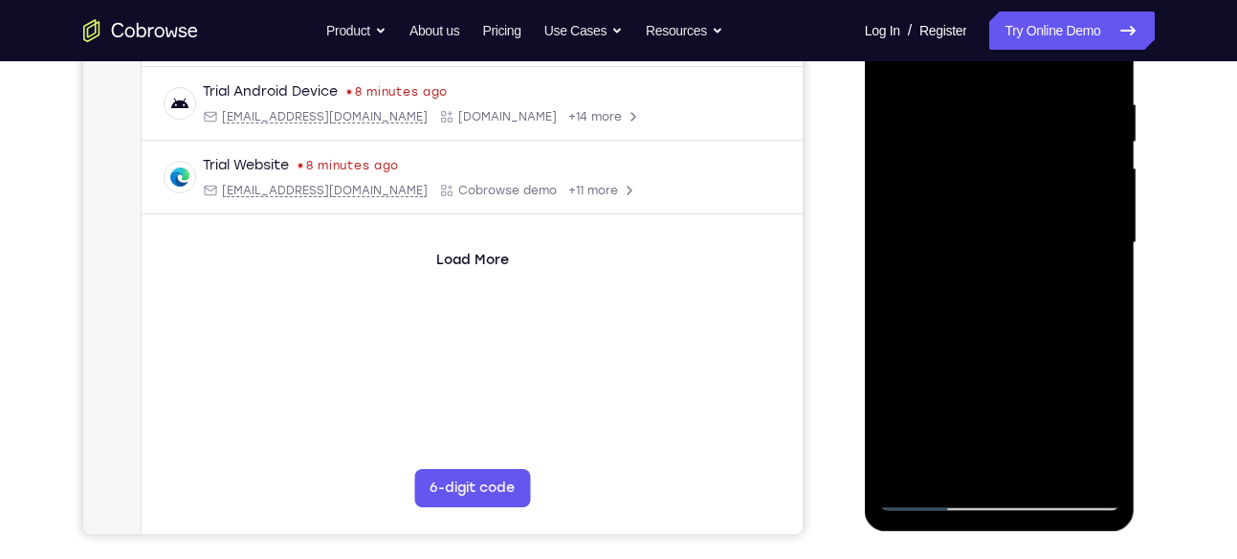
scroll to position [357, 0]
drag, startPoint x: 1034, startPoint y: 319, endPoint x: 1038, endPoint y: 161, distance: 157.9
click at [1038, 161] on div at bounding box center [999, 242] width 241 height 536
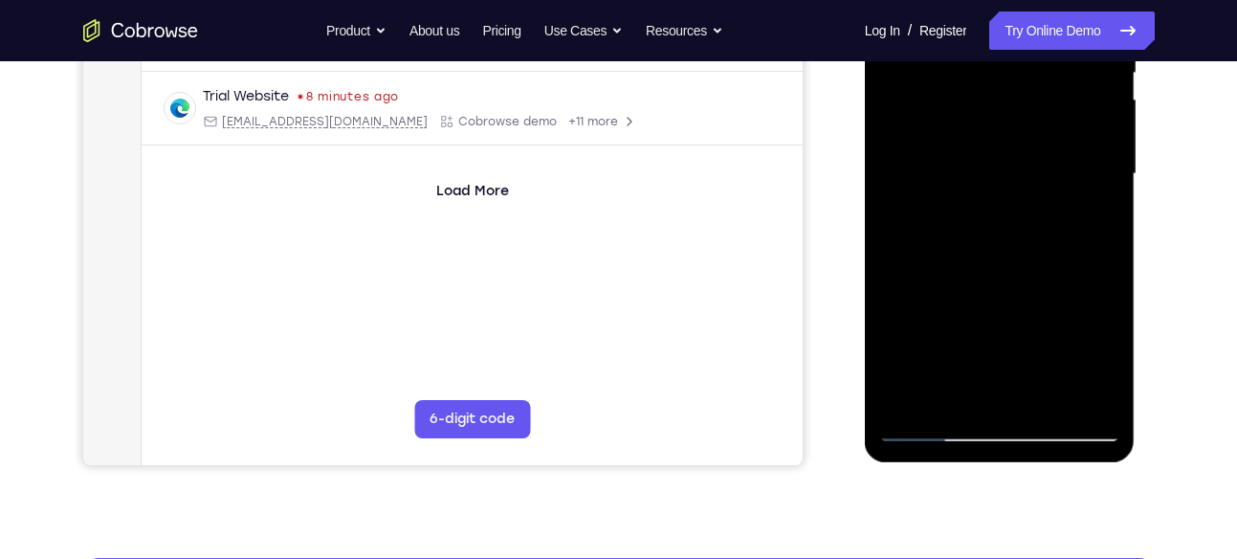
scroll to position [424, 0]
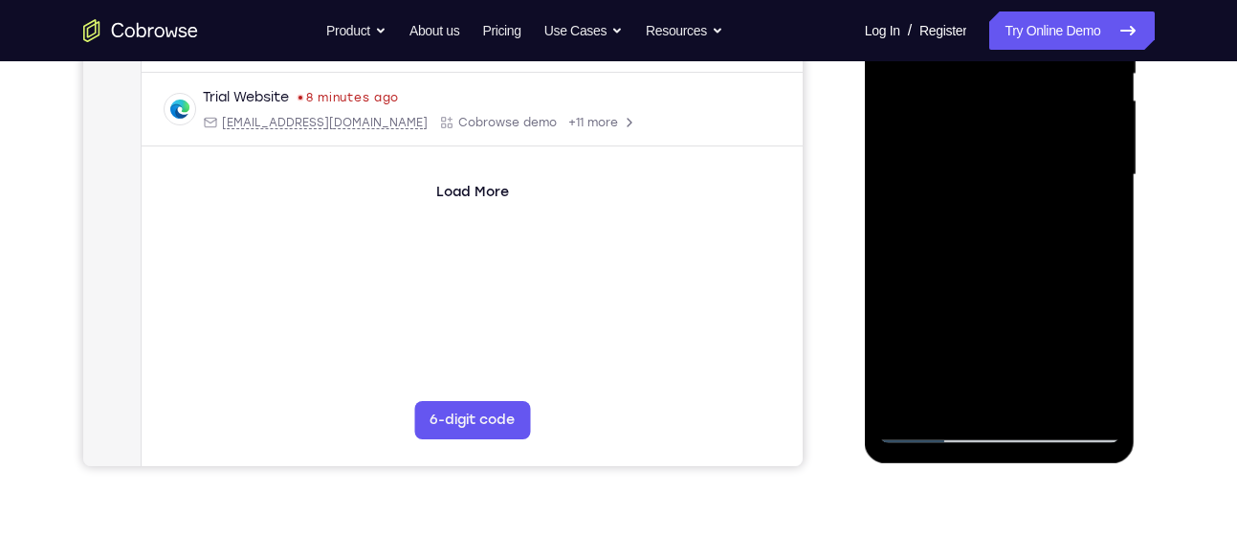
drag, startPoint x: 1038, startPoint y: 94, endPoint x: 1011, endPoint y: 263, distance: 171.4
click at [1011, 263] on div at bounding box center [999, 175] width 241 height 536
drag, startPoint x: 1043, startPoint y: 157, endPoint x: 1030, endPoint y: 217, distance: 61.5
click at [1030, 217] on div at bounding box center [999, 175] width 241 height 536
click at [1105, 155] on div at bounding box center [999, 175] width 241 height 536
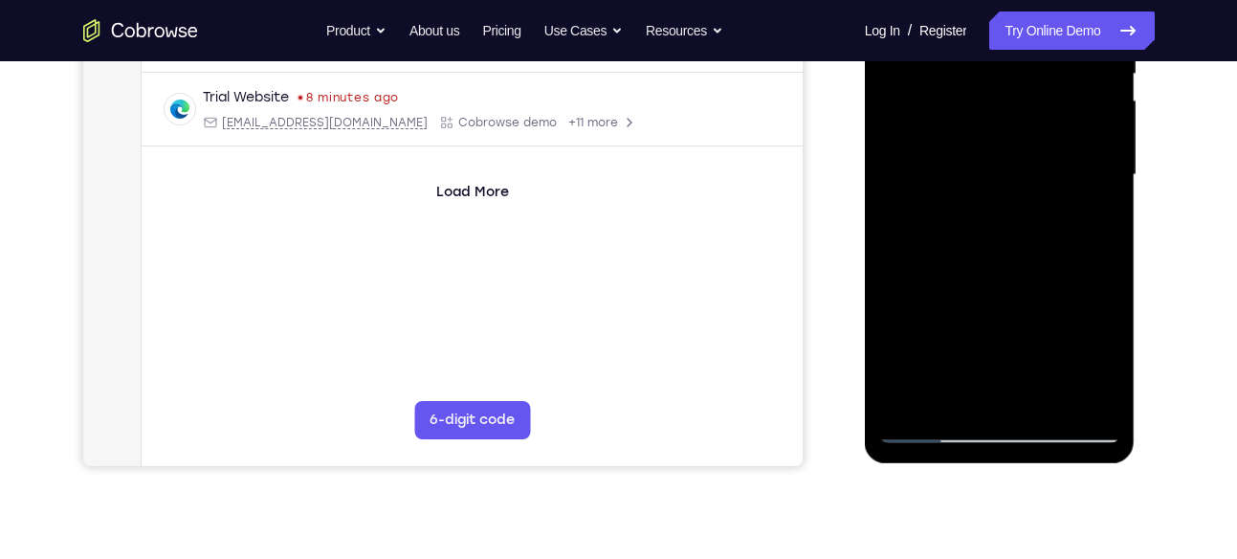
click at [1105, 155] on div at bounding box center [999, 175] width 241 height 536
click at [892, 144] on div at bounding box center [999, 175] width 241 height 536
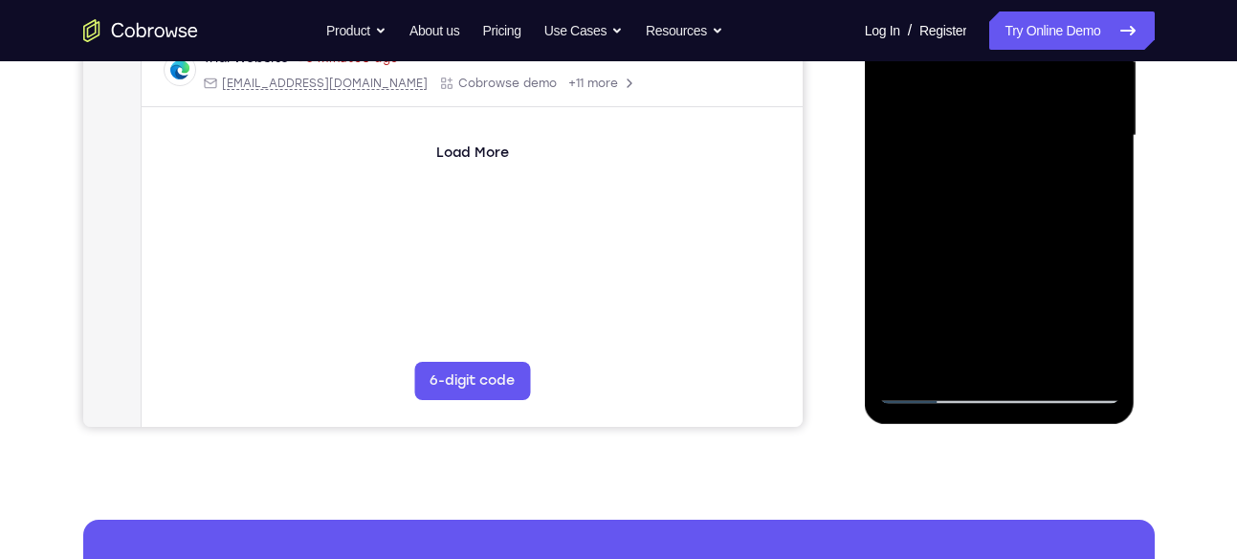
scroll to position [437, 0]
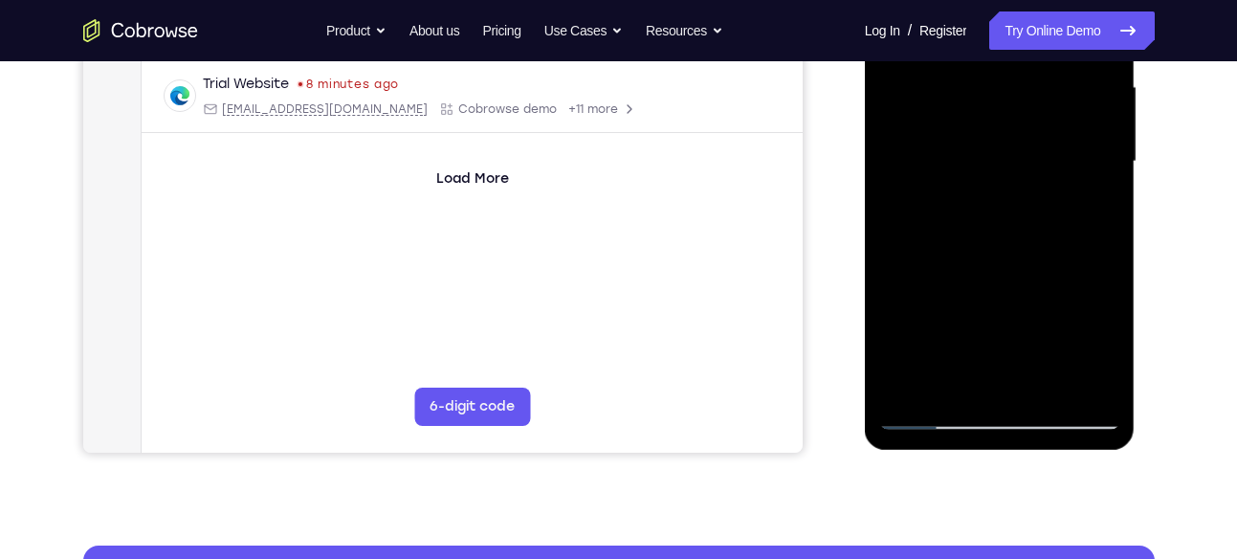
click at [1109, 136] on div at bounding box center [999, 162] width 241 height 536
click at [1104, 141] on div at bounding box center [999, 162] width 241 height 536
drag, startPoint x: 1050, startPoint y: 235, endPoint x: 1065, endPoint y: 106, distance: 129.9
click at [1065, 106] on div at bounding box center [999, 162] width 241 height 536
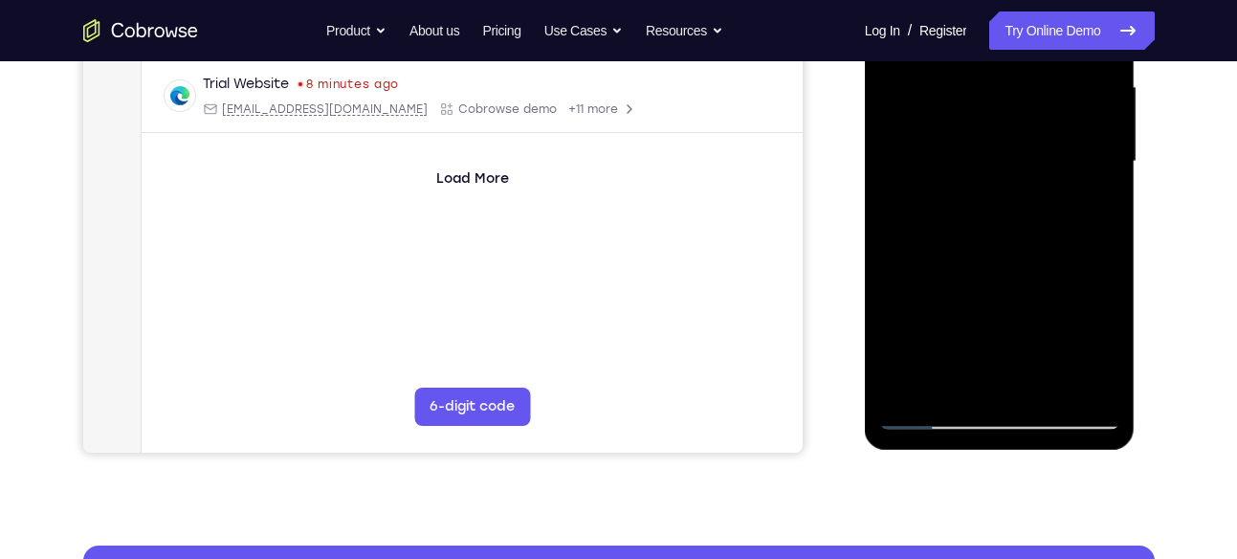
drag, startPoint x: 1014, startPoint y: 249, endPoint x: 1015, endPoint y: 186, distance: 63.1
click at [1015, 186] on div at bounding box center [999, 162] width 241 height 536
drag, startPoint x: 1025, startPoint y: 277, endPoint x: 1041, endPoint y: 101, distance: 176.8
click at [1041, 101] on div at bounding box center [999, 162] width 241 height 536
drag, startPoint x: 1029, startPoint y: 279, endPoint x: 1044, endPoint y: 108, distance: 171.8
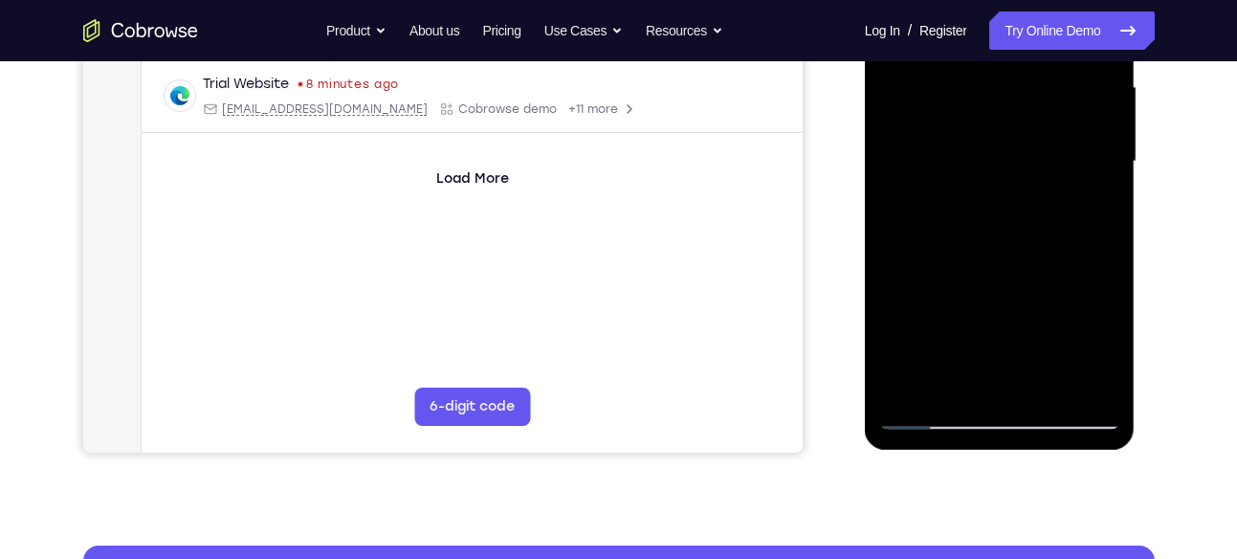
click at [1044, 108] on div at bounding box center [999, 162] width 241 height 536
drag, startPoint x: 1034, startPoint y: 263, endPoint x: 1043, endPoint y: 122, distance: 140.9
click at [1043, 122] on div at bounding box center [999, 162] width 241 height 536
drag, startPoint x: 1020, startPoint y: 285, endPoint x: 1032, endPoint y: 157, distance: 128.8
click at [1032, 157] on div at bounding box center [999, 162] width 241 height 536
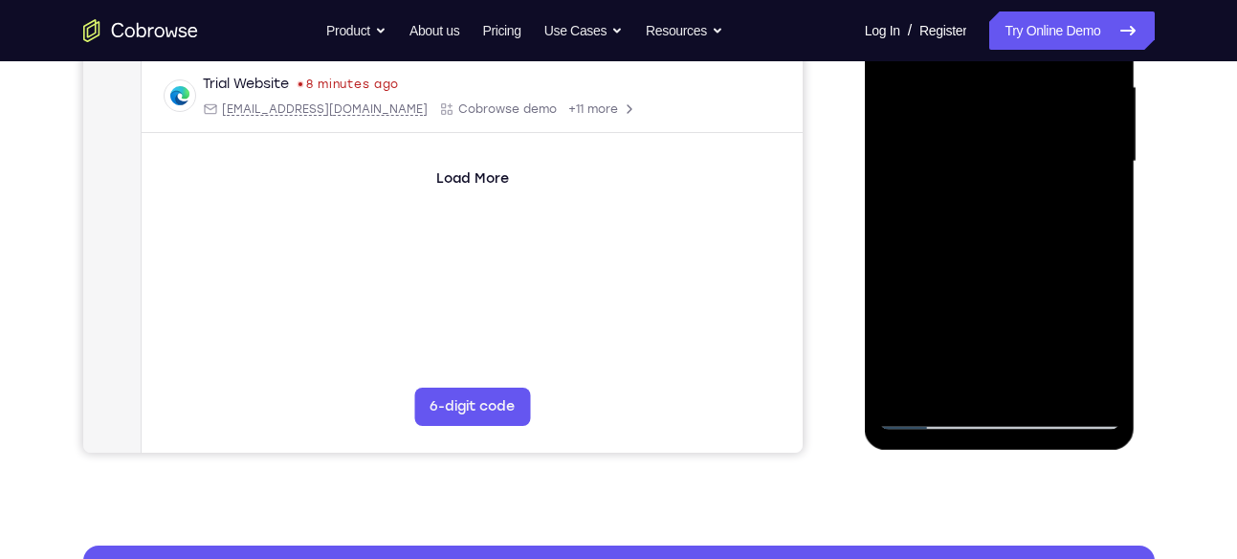
drag, startPoint x: 1041, startPoint y: 237, endPoint x: 1046, endPoint y: 192, distance: 45.2
click at [1046, 192] on div at bounding box center [999, 162] width 241 height 536
drag, startPoint x: 1050, startPoint y: 251, endPoint x: 1064, endPoint y: 161, distance: 90.9
click at [1064, 161] on div at bounding box center [999, 162] width 241 height 536
drag, startPoint x: 1031, startPoint y: 272, endPoint x: 1042, endPoint y: 122, distance: 149.6
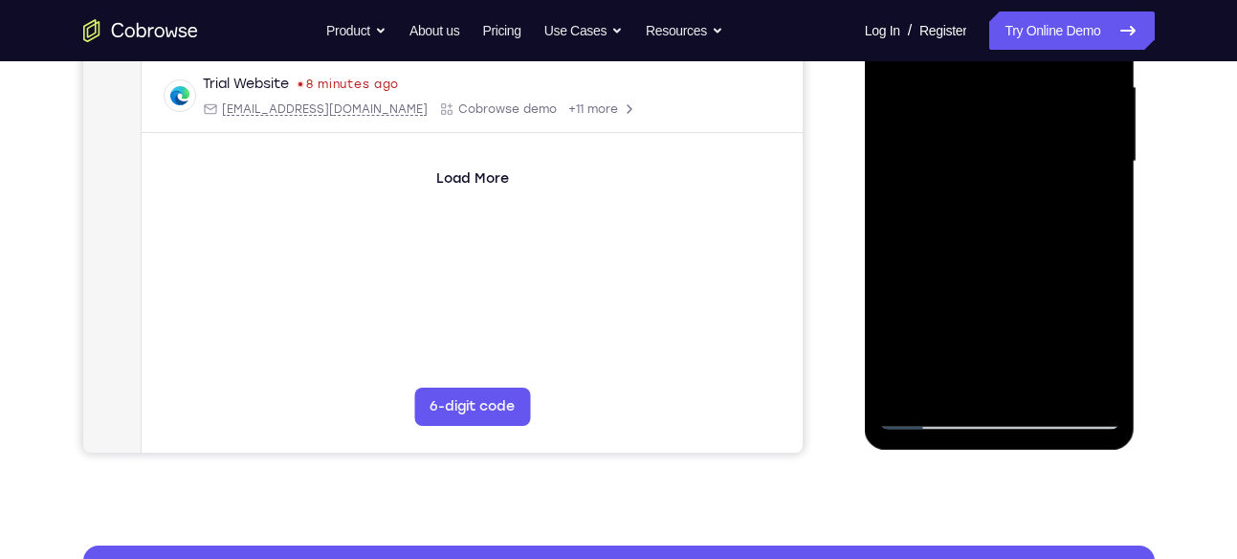
click at [1042, 122] on div at bounding box center [999, 162] width 241 height 536
drag, startPoint x: 1021, startPoint y: 264, endPoint x: 1041, endPoint y: 128, distance: 137.3
click at [1041, 128] on div at bounding box center [999, 162] width 241 height 536
drag, startPoint x: 1024, startPoint y: 282, endPoint x: 1028, endPoint y: 236, distance: 46.2
click at [1028, 236] on div at bounding box center [999, 162] width 241 height 536
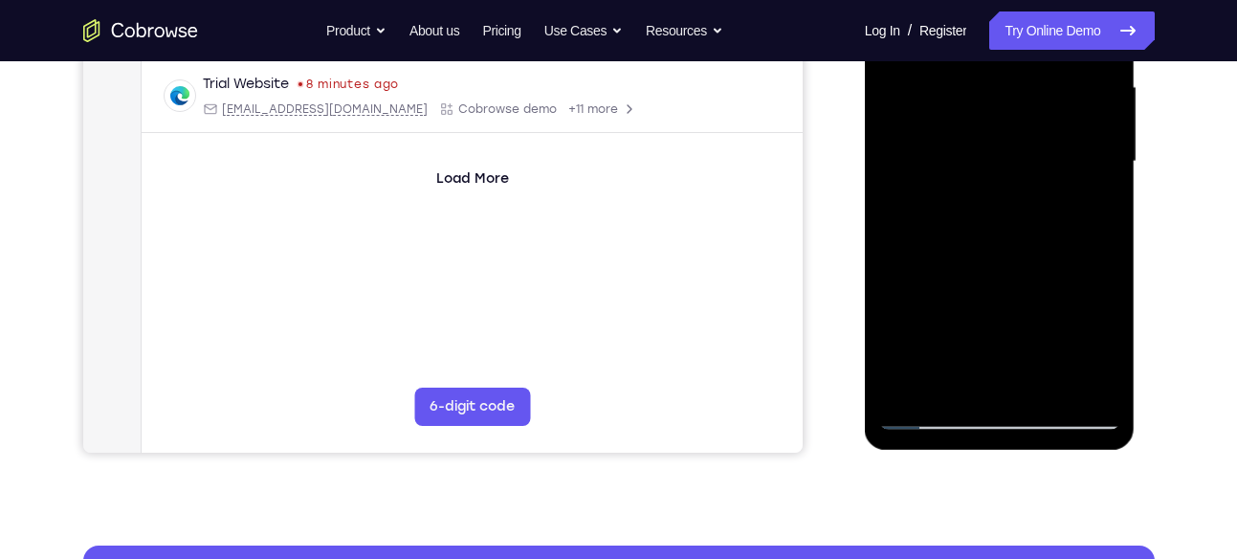
drag, startPoint x: 1039, startPoint y: 273, endPoint x: 1056, endPoint y: 83, distance: 190.2
click at [1056, 83] on div at bounding box center [999, 162] width 241 height 536
drag, startPoint x: 1028, startPoint y: 254, endPoint x: 1031, endPoint y: 133, distance: 120.6
click at [1031, 133] on div at bounding box center [999, 162] width 241 height 536
drag, startPoint x: 1032, startPoint y: 207, endPoint x: 990, endPoint y: 114, distance: 101.9
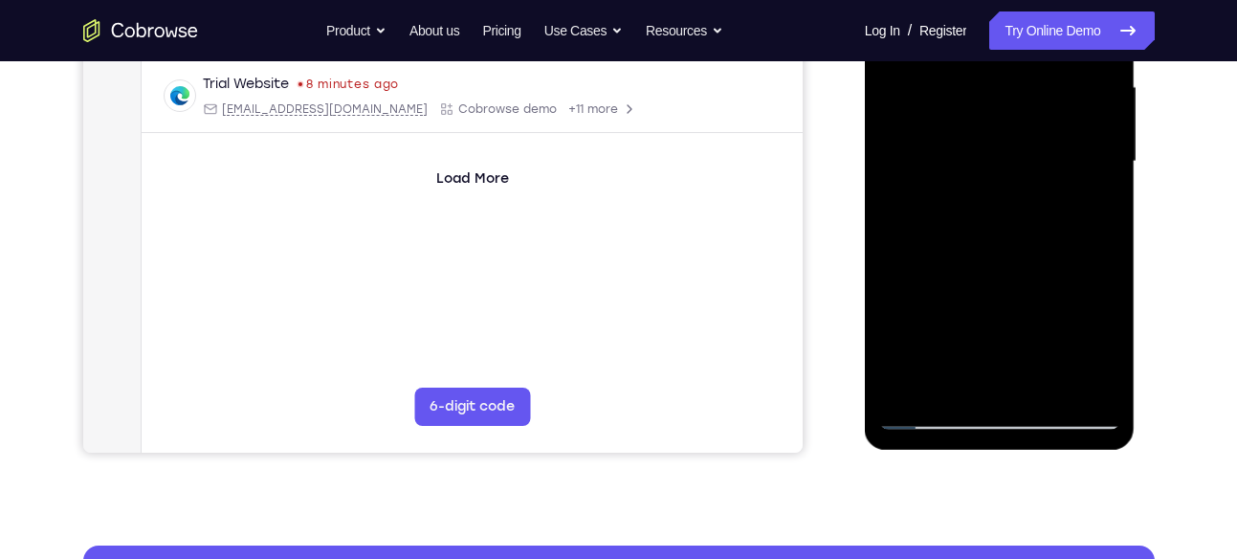
click at [990, 114] on div at bounding box center [999, 162] width 241 height 536
drag, startPoint x: 984, startPoint y: 238, endPoint x: 999, endPoint y: 122, distance: 116.6
click at [999, 122] on div at bounding box center [999, 162] width 241 height 536
click at [915, 387] on div at bounding box center [999, 162] width 241 height 536
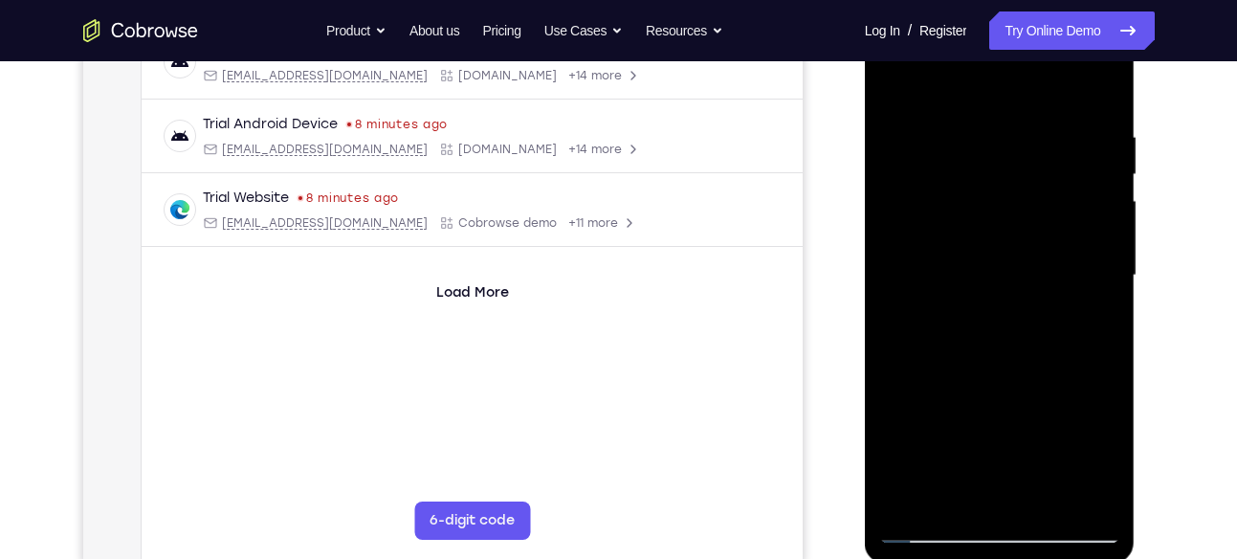
scroll to position [316, 0]
